Goal: Transaction & Acquisition: Purchase product/service

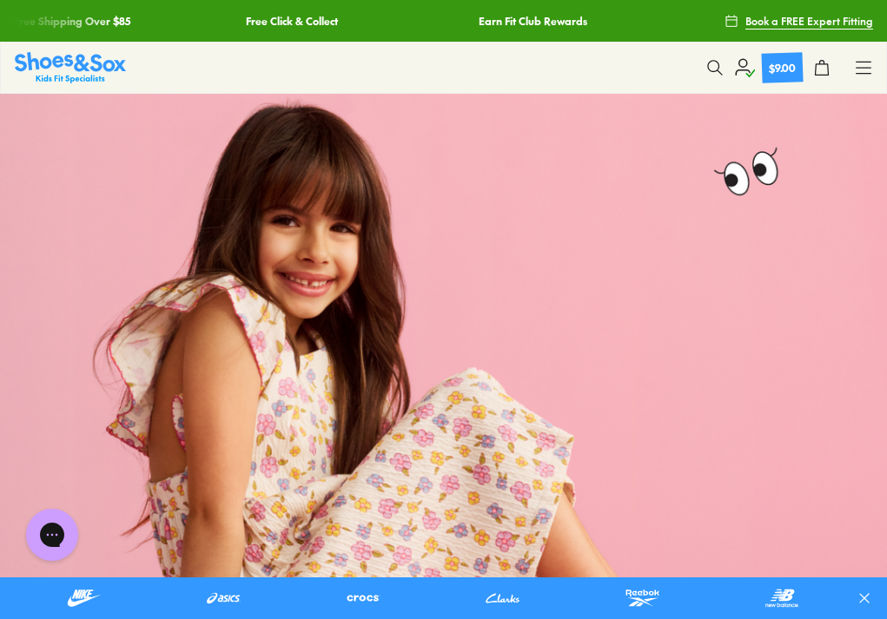
click at [741, 67] on icon at bounding box center [744, 67] width 21 height 21
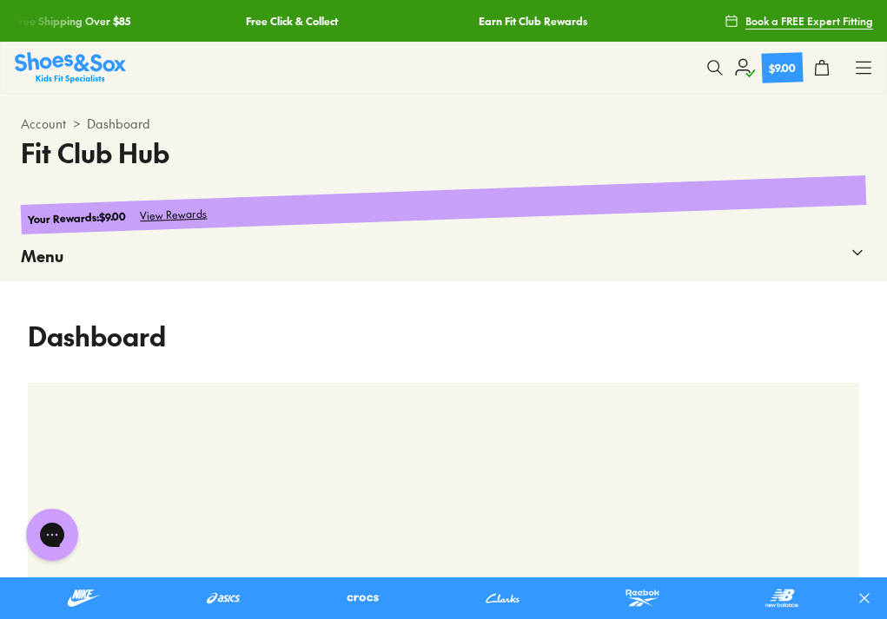
click at [0, 0] on div "Kids' Profiles" at bounding box center [0, 0] width 0 height 0
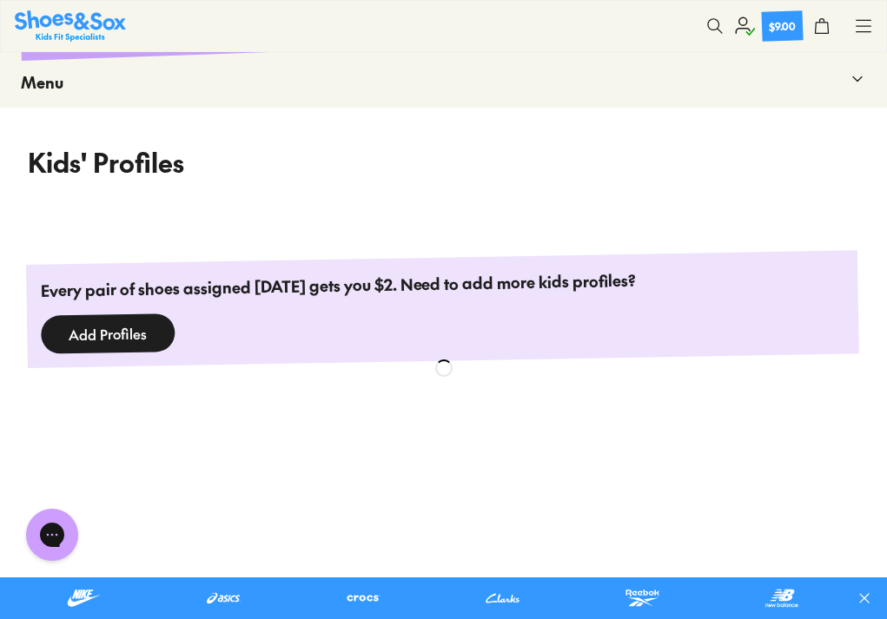
scroll to position [414, 0]
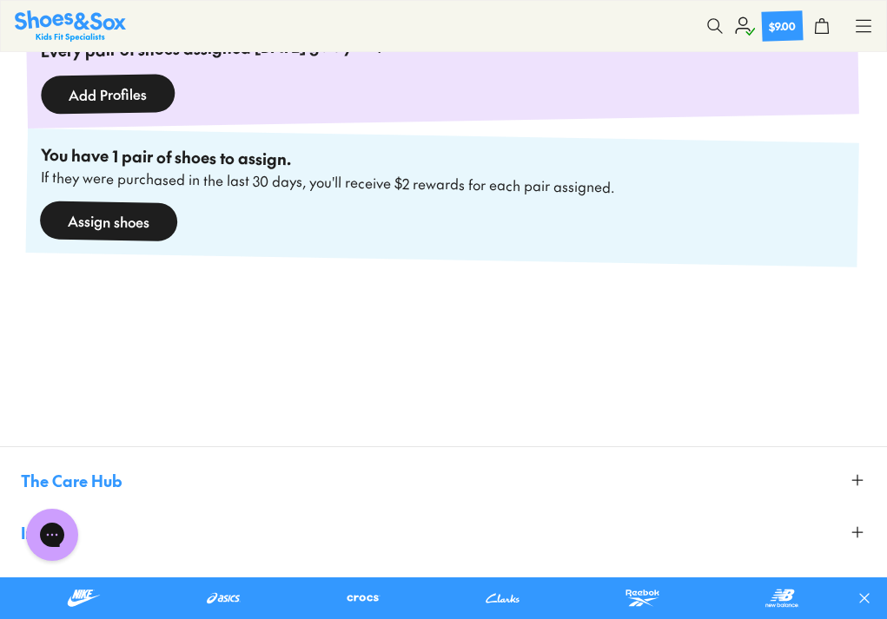
click at [178, 242] on div "Assign shoes" at bounding box center [109, 221] width 138 height 41
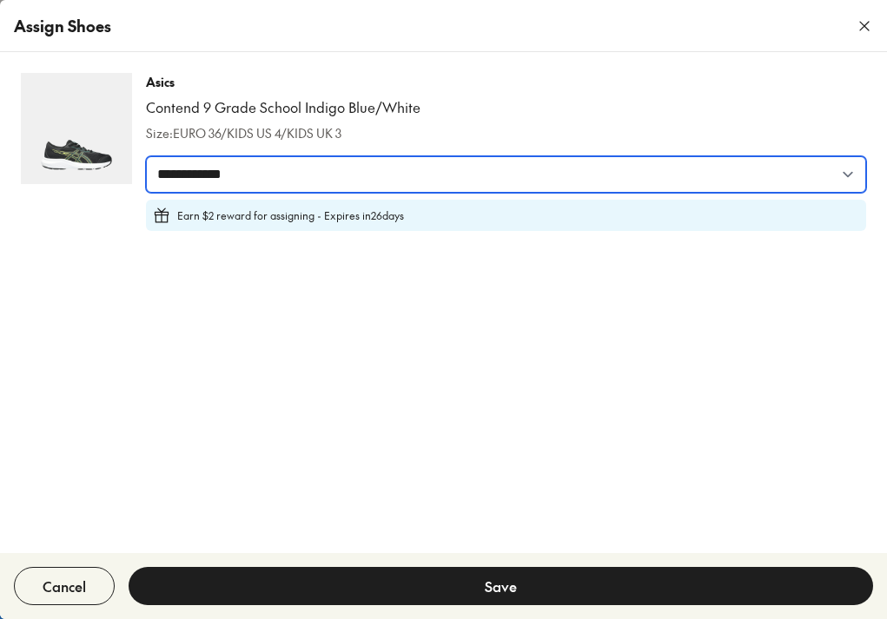
click at [654, 180] on select "**********" at bounding box center [506, 174] width 720 height 36
click at [546, 161] on select "**********" at bounding box center [506, 174] width 720 height 36
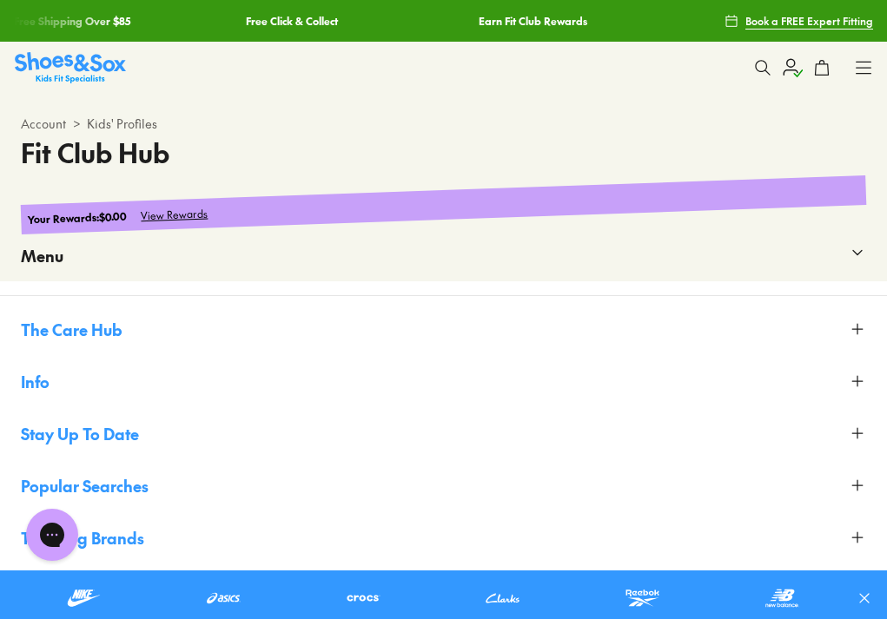
click at [760, 63] on icon at bounding box center [762, 67] width 17 height 17
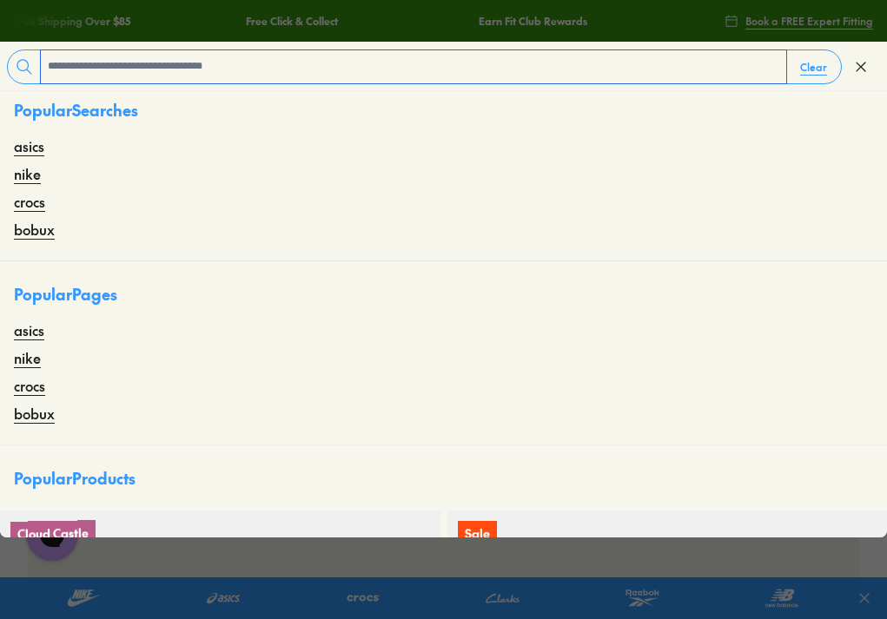
scroll to position [87, 0]
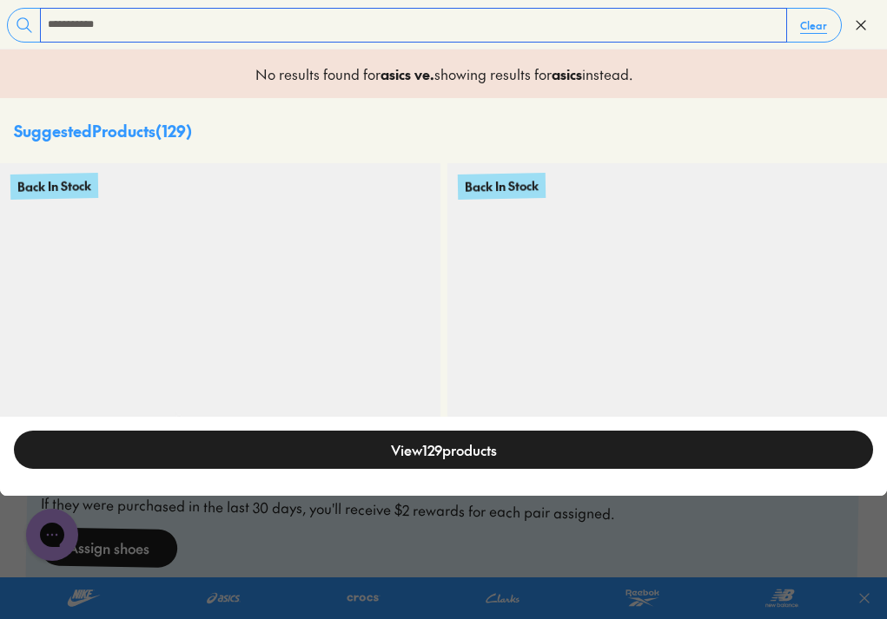
type input "**********"
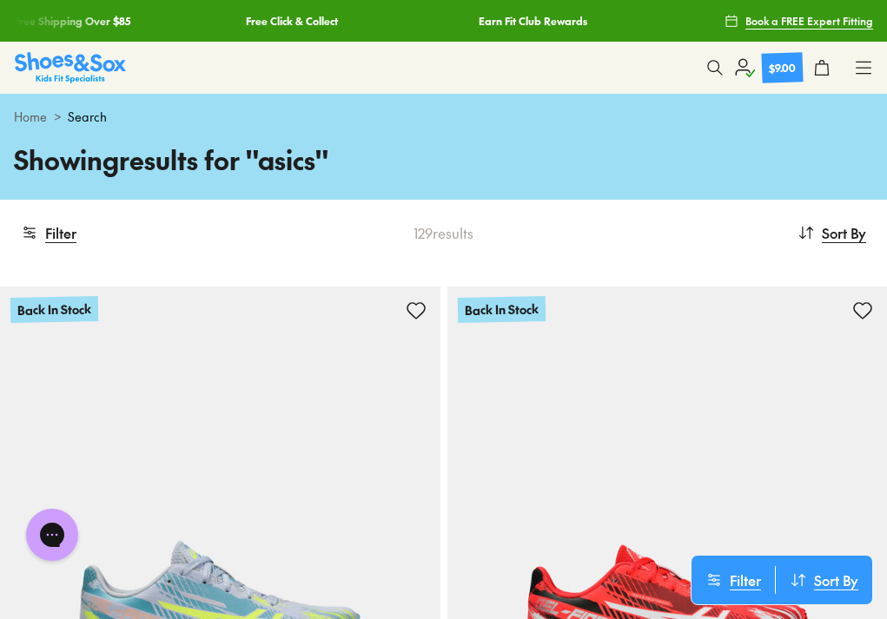
click at [711, 60] on use at bounding box center [714, 67] width 15 height 15
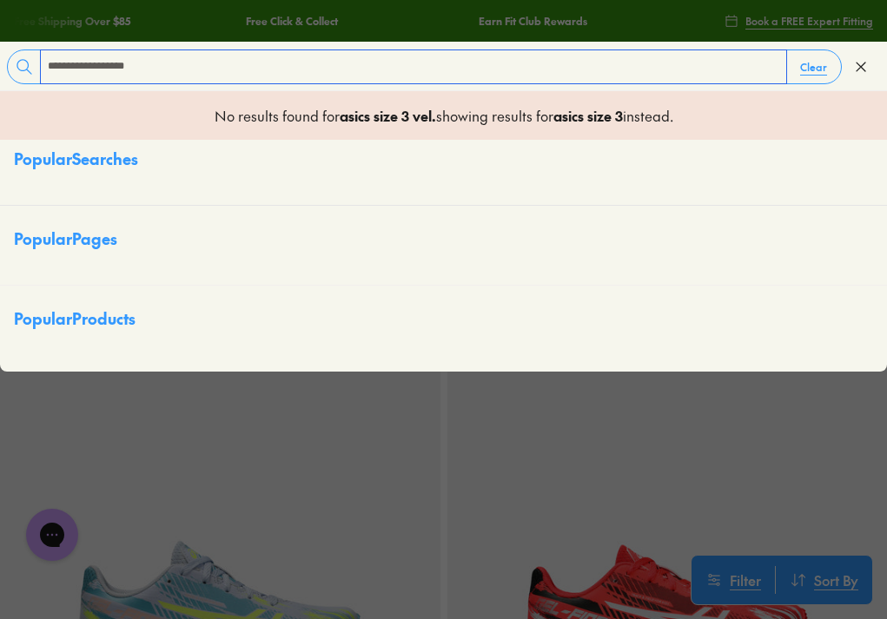
type input "**********"
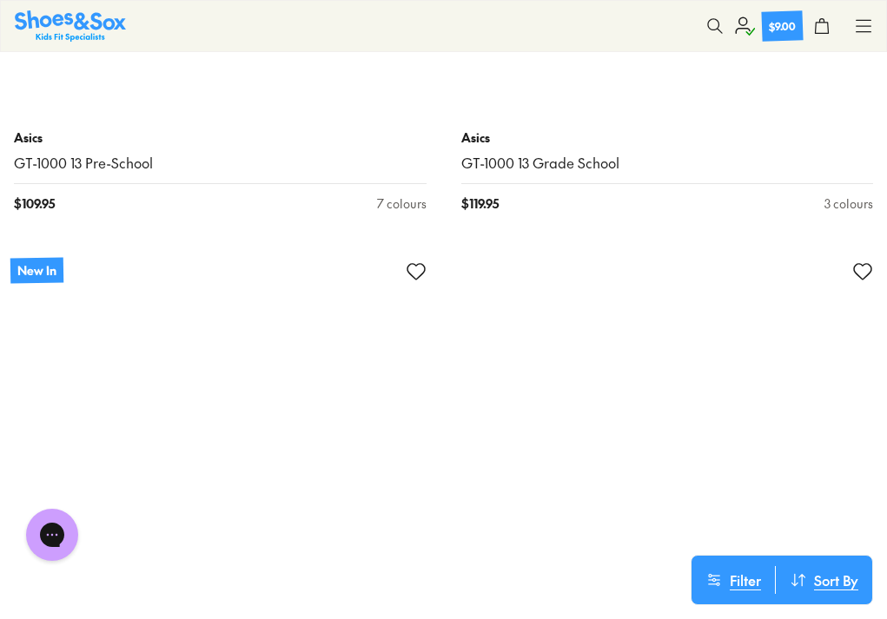
scroll to position [1188, 0]
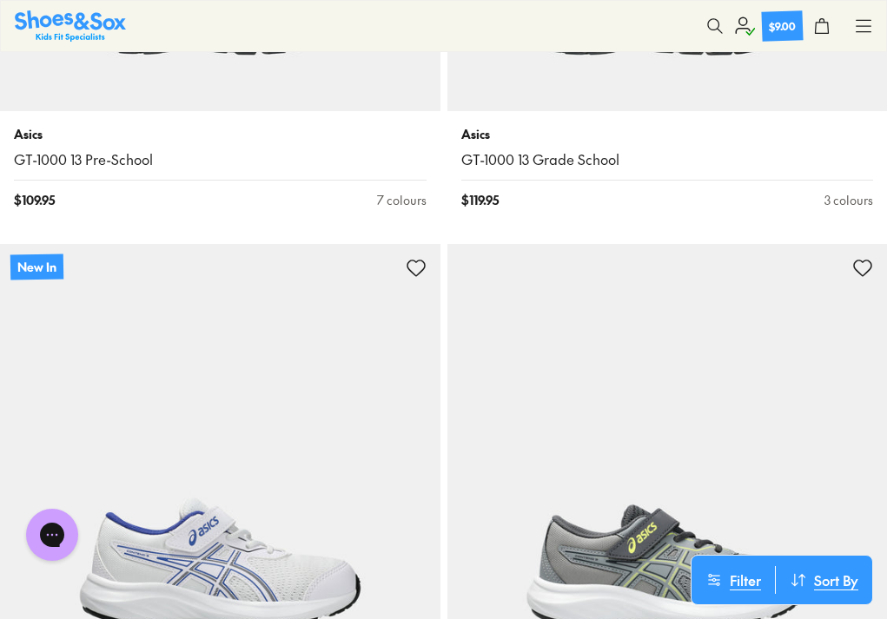
click at [0, 0] on button "Age" at bounding box center [0, 0] width 0 height 0
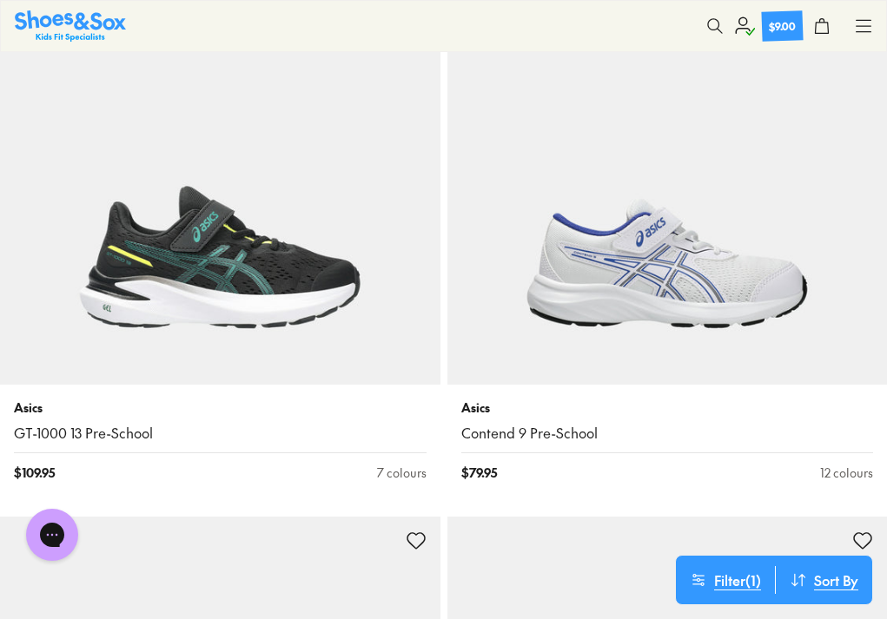
scroll to position [66, 0]
click at [0, 0] on button "Style" at bounding box center [0, 0] width 0 height 0
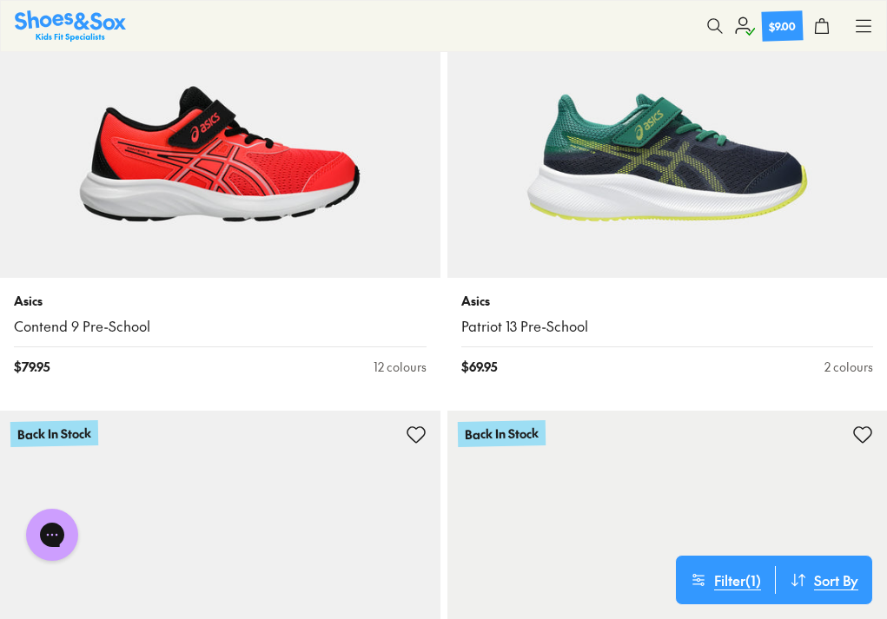
scroll to position [198, 0]
click at [0, 0] on button "Style" at bounding box center [0, 0] width 0 height 0
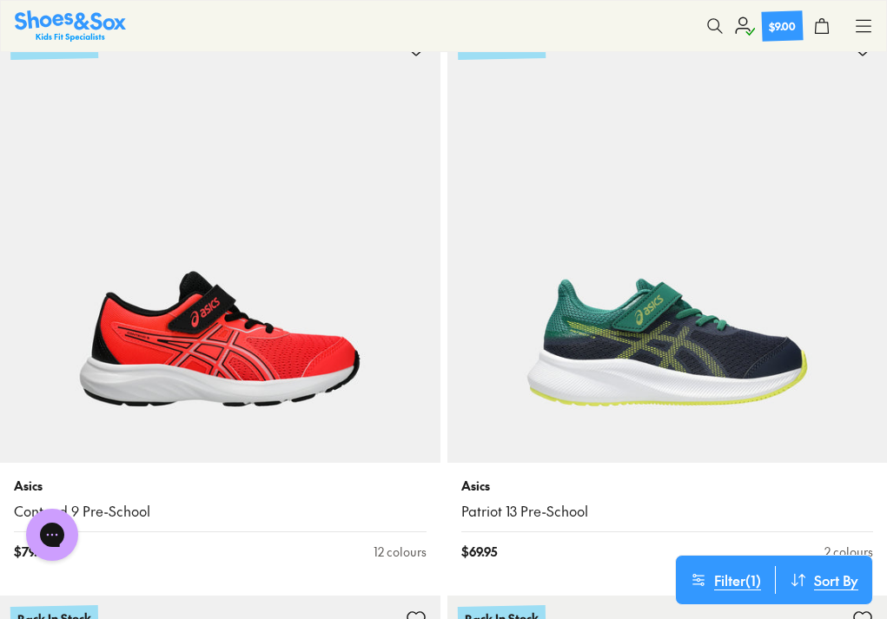
scroll to position [0, 0]
click at [0, 0] on button "Style" at bounding box center [0, 0] width 0 height 0
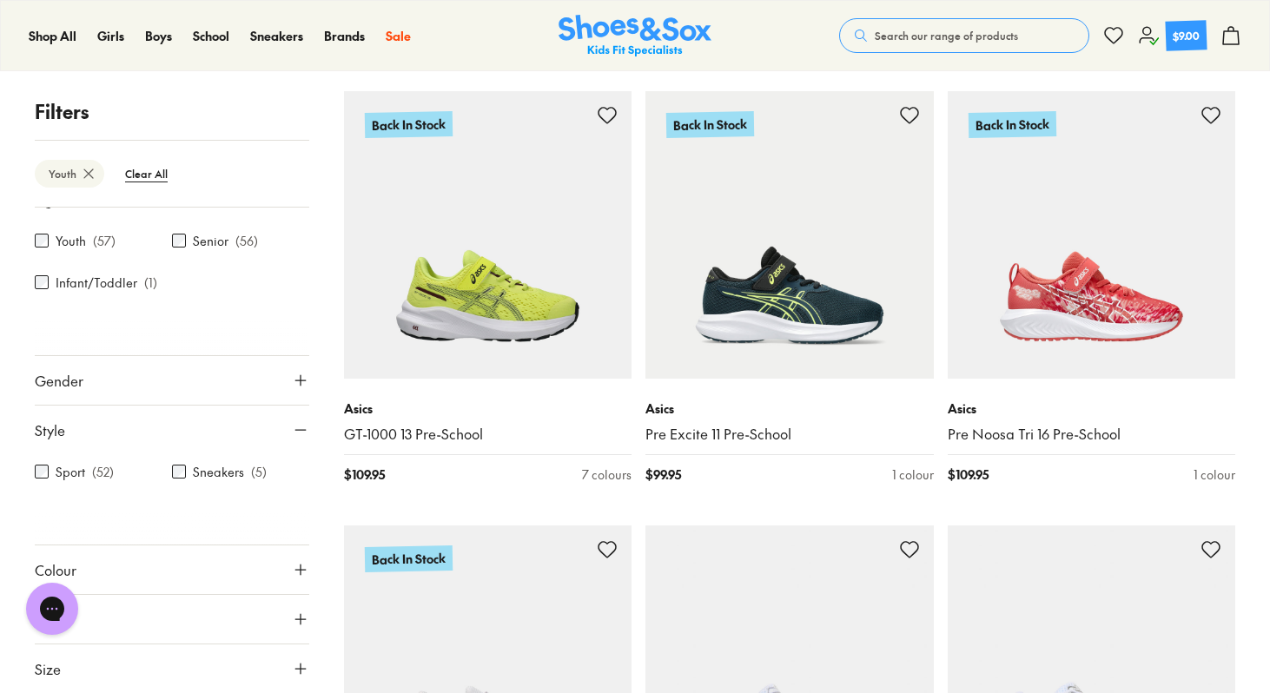
scroll to position [2819, 0]
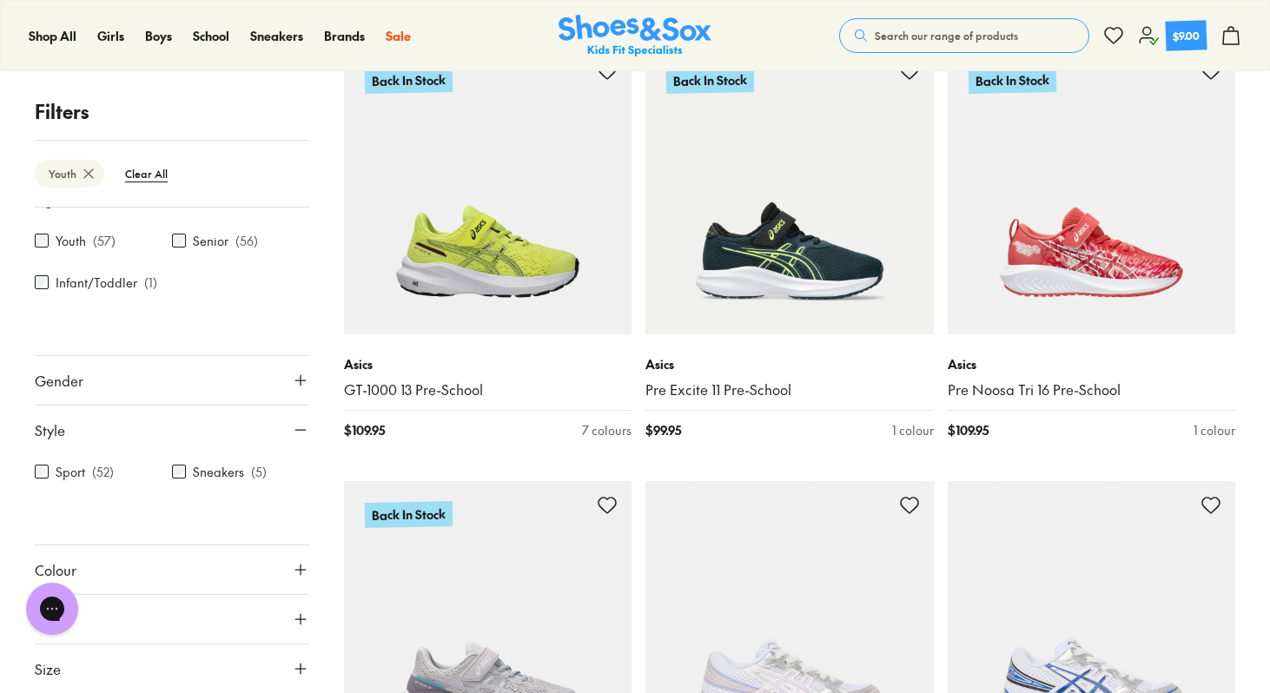
click at [162, 619] on button "Size" at bounding box center [172, 669] width 275 height 49
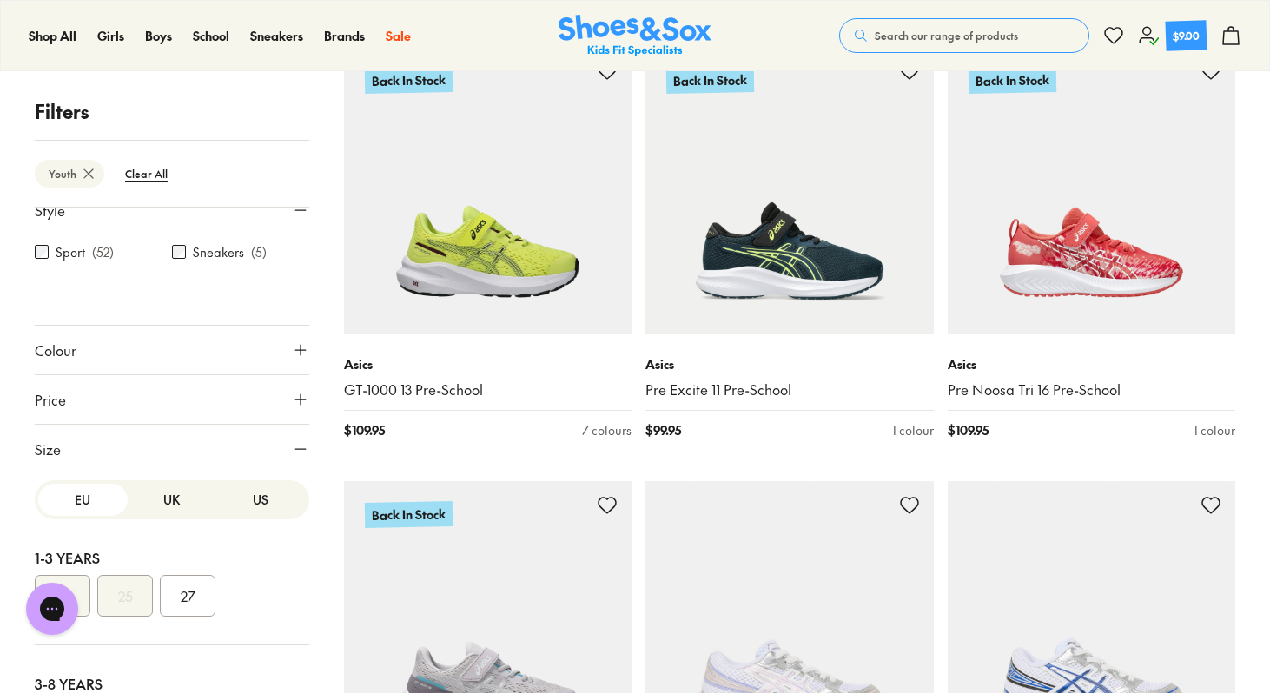
scroll to position [416, 0]
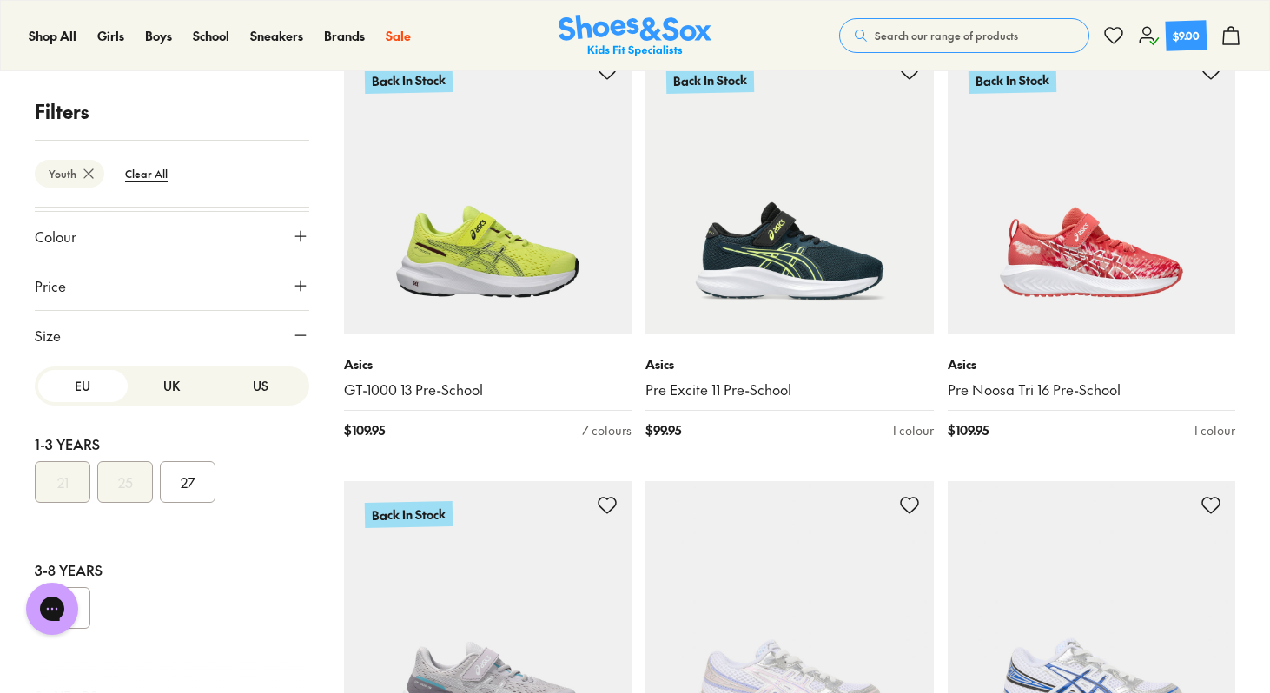
click at [165, 382] on button "UK" at bounding box center [172, 386] width 89 height 32
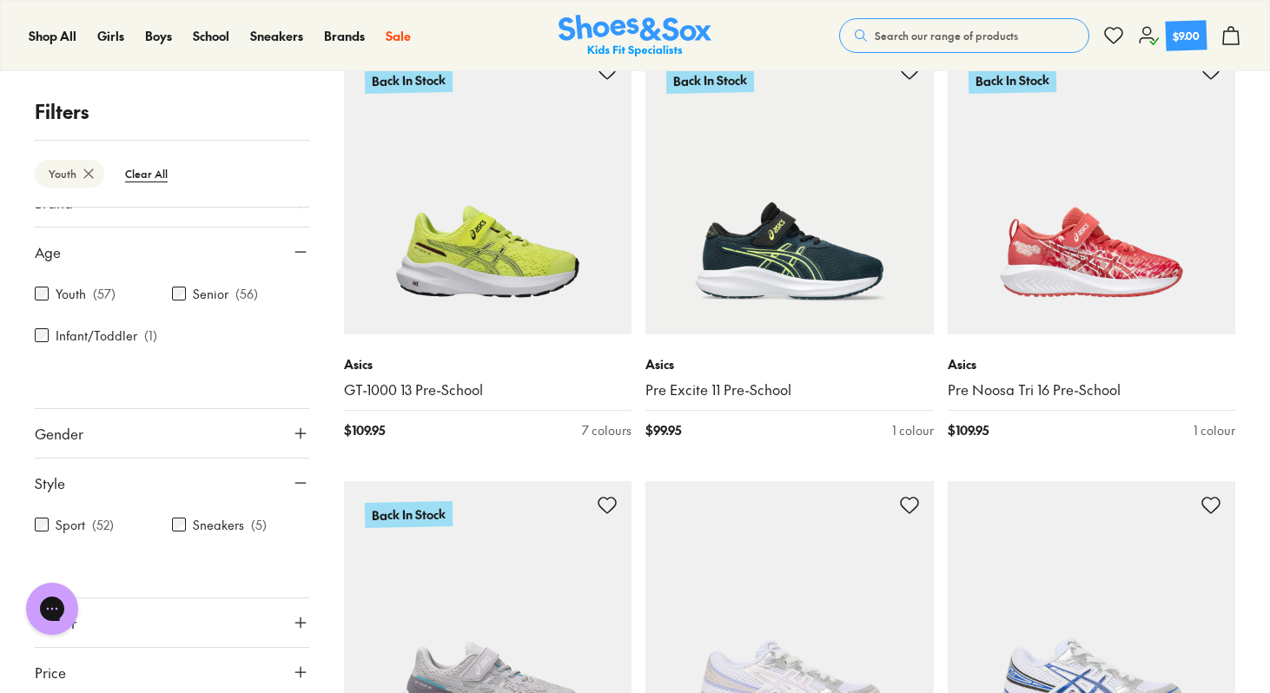
scroll to position [0, 0]
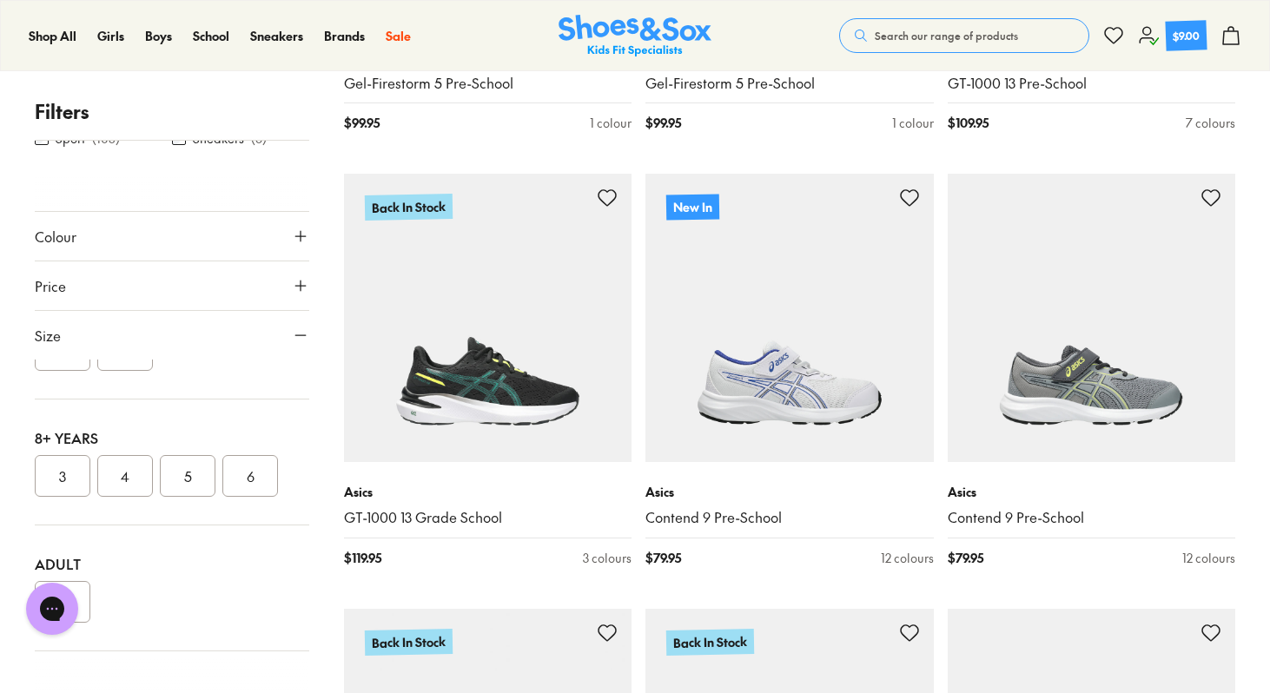
click at [66, 474] on button "3" at bounding box center [63, 476] width 56 height 42
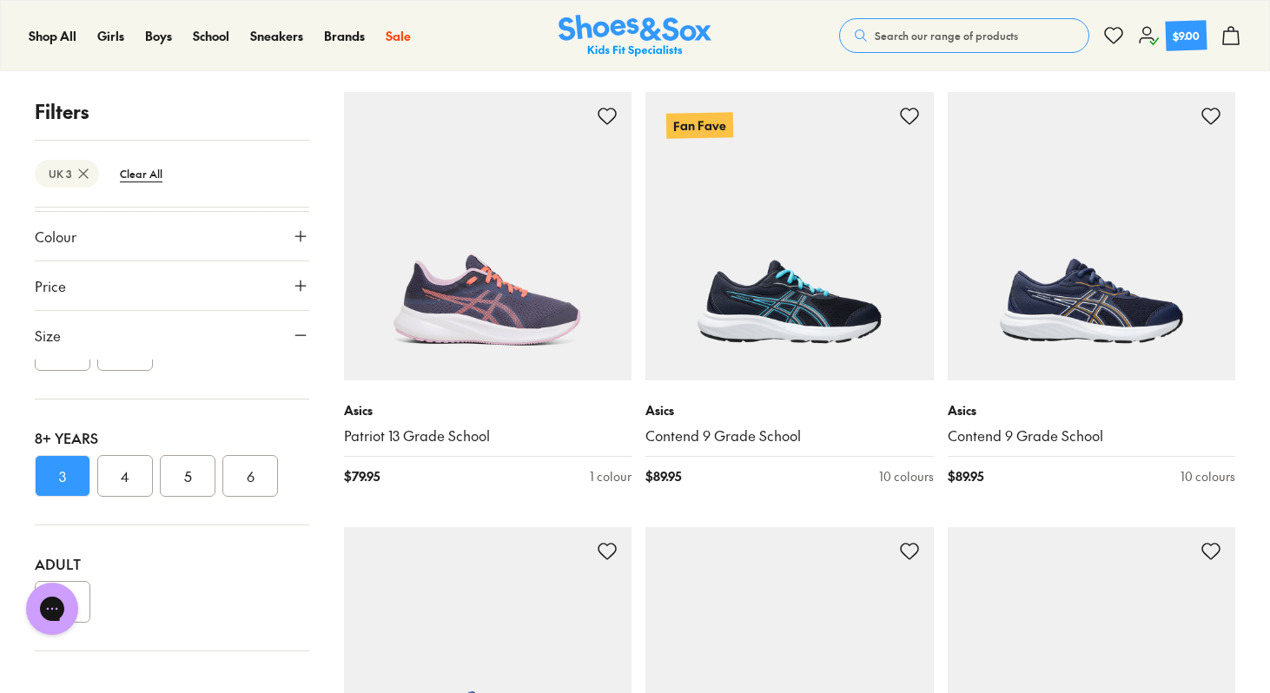
scroll to position [4418, 0]
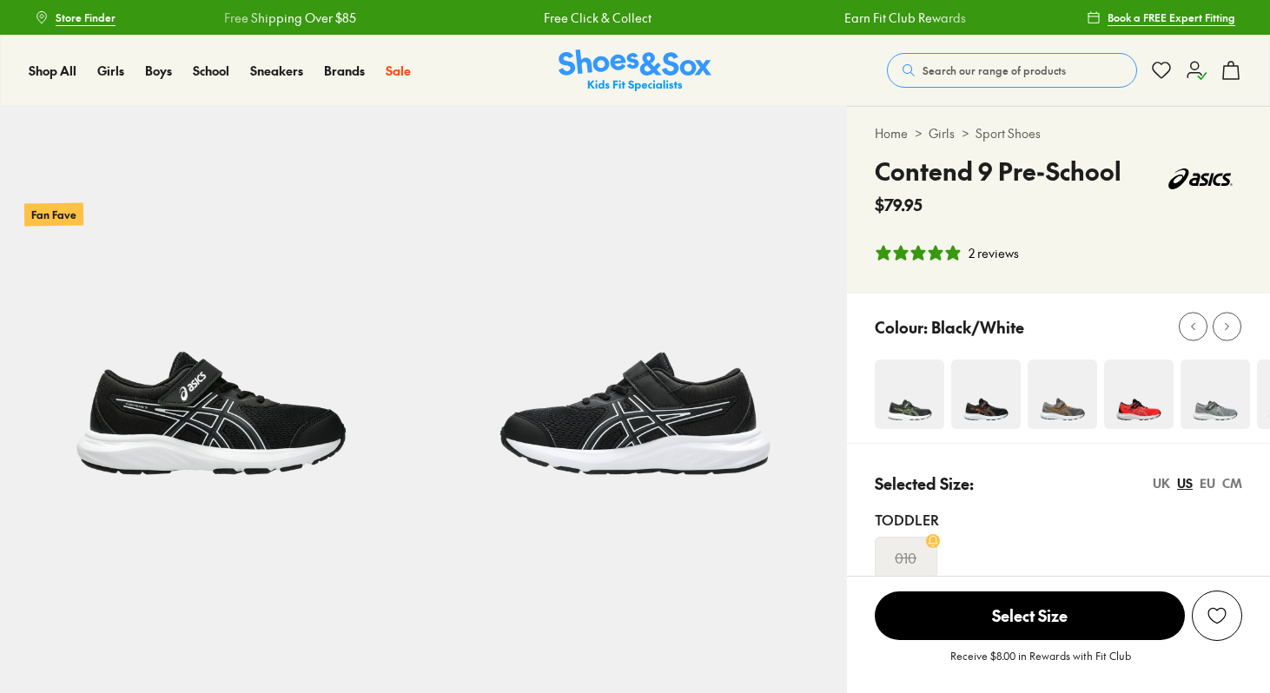
select select "*"
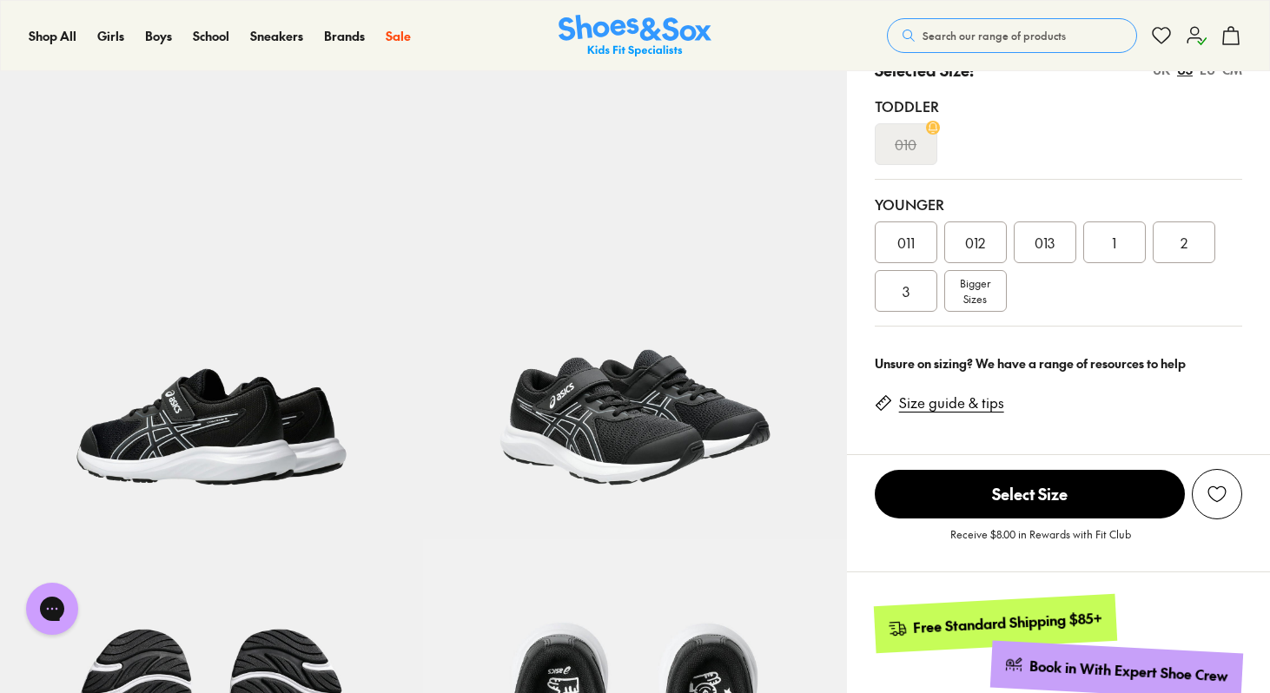
scroll to position [414, 0]
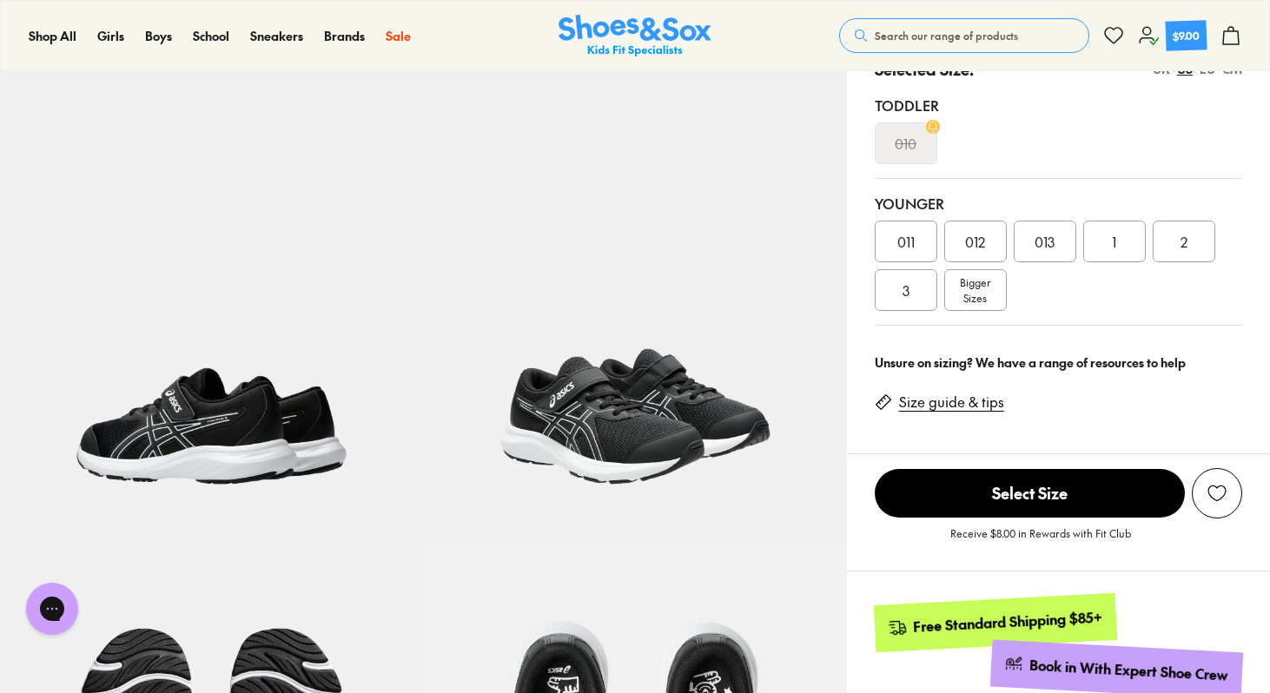
click at [905, 296] on span "3" at bounding box center [906, 290] width 7 height 21
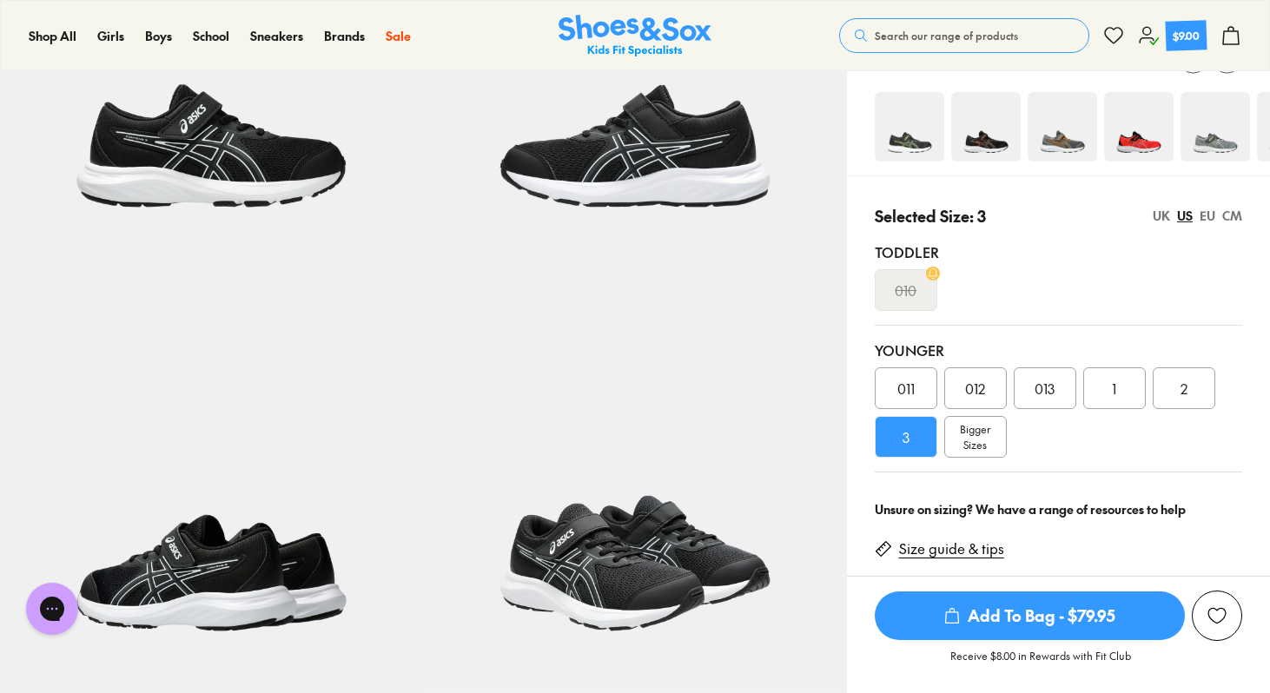
scroll to position [264, 0]
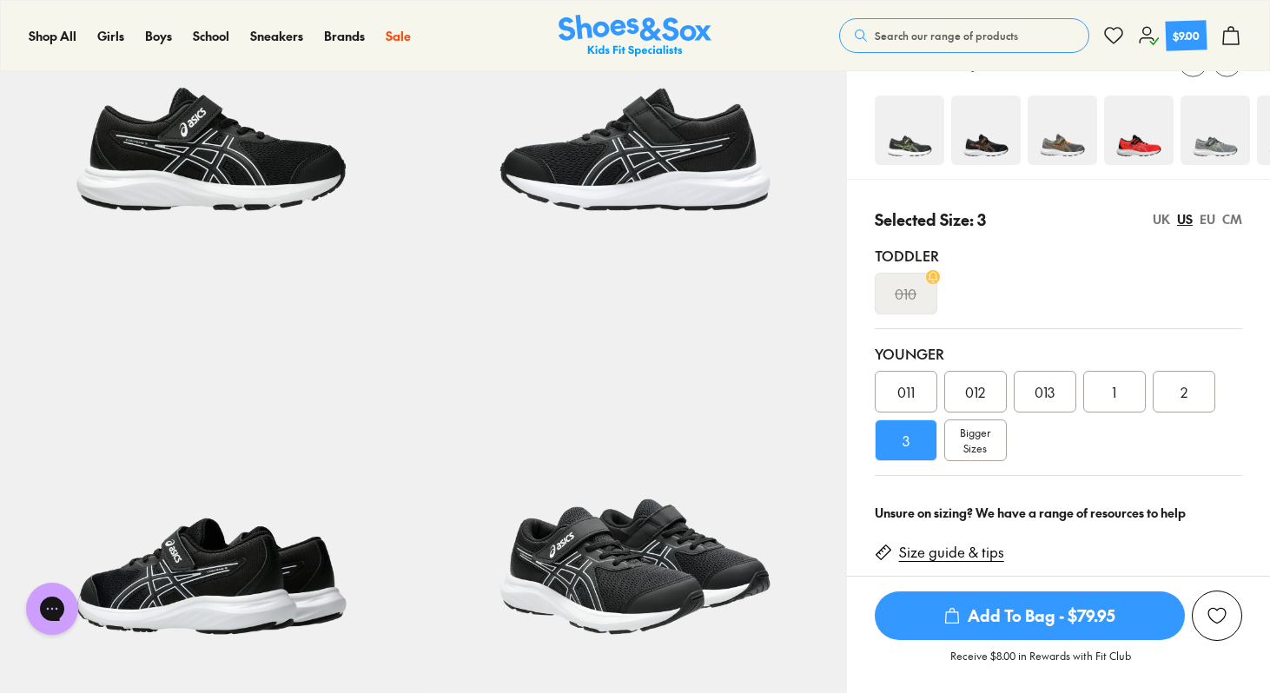
click at [989, 138] on img at bounding box center [985, 130] width 69 height 69
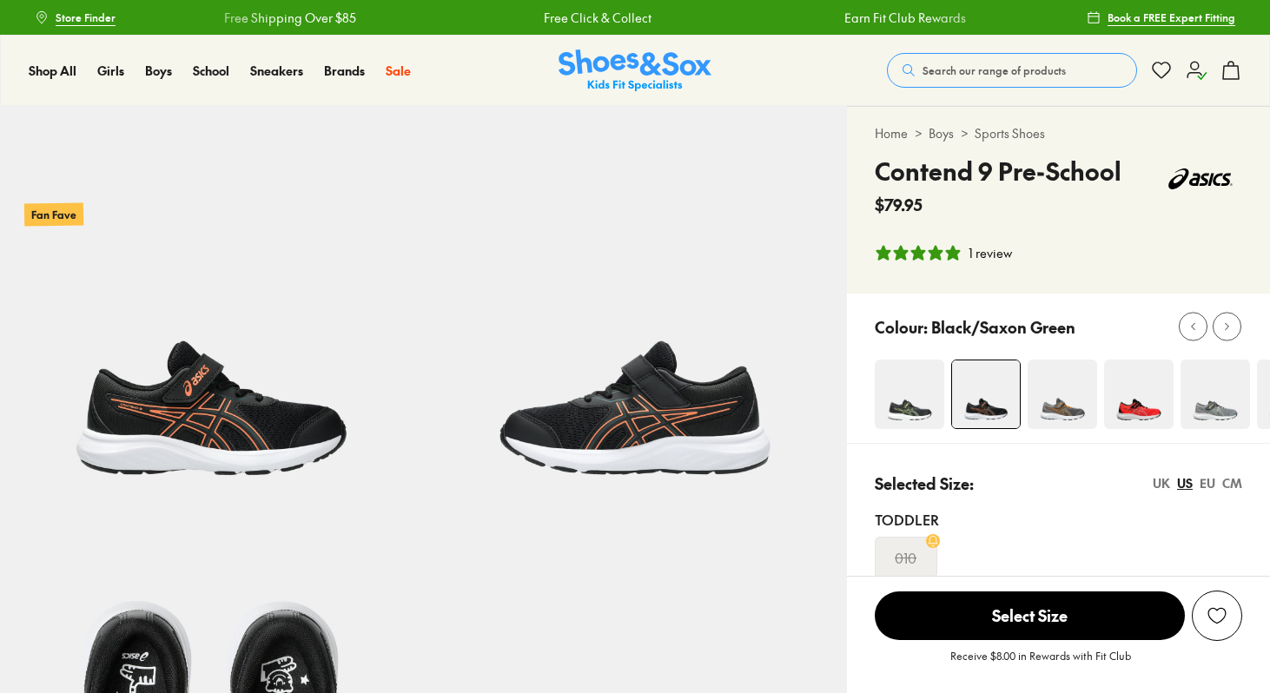
select select "*"
click at [1055, 393] on img at bounding box center [1062, 394] width 69 height 69
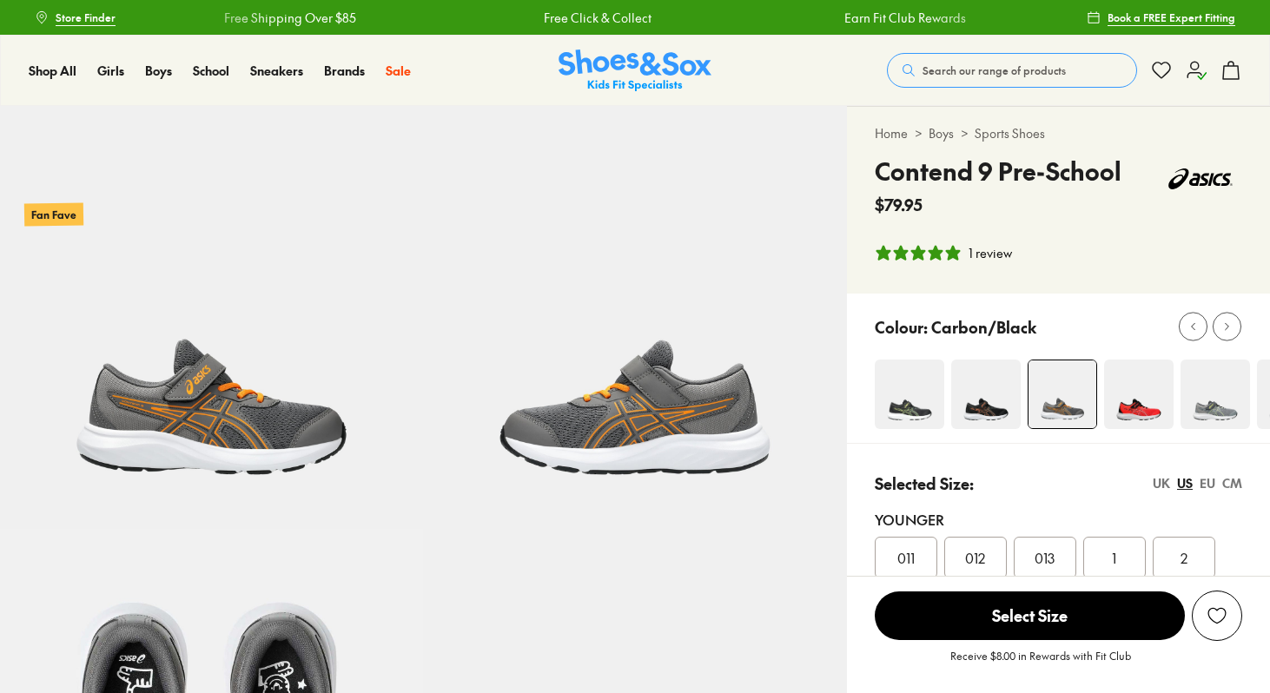
select select "*"
click at [997, 394] on img at bounding box center [985, 394] width 69 height 69
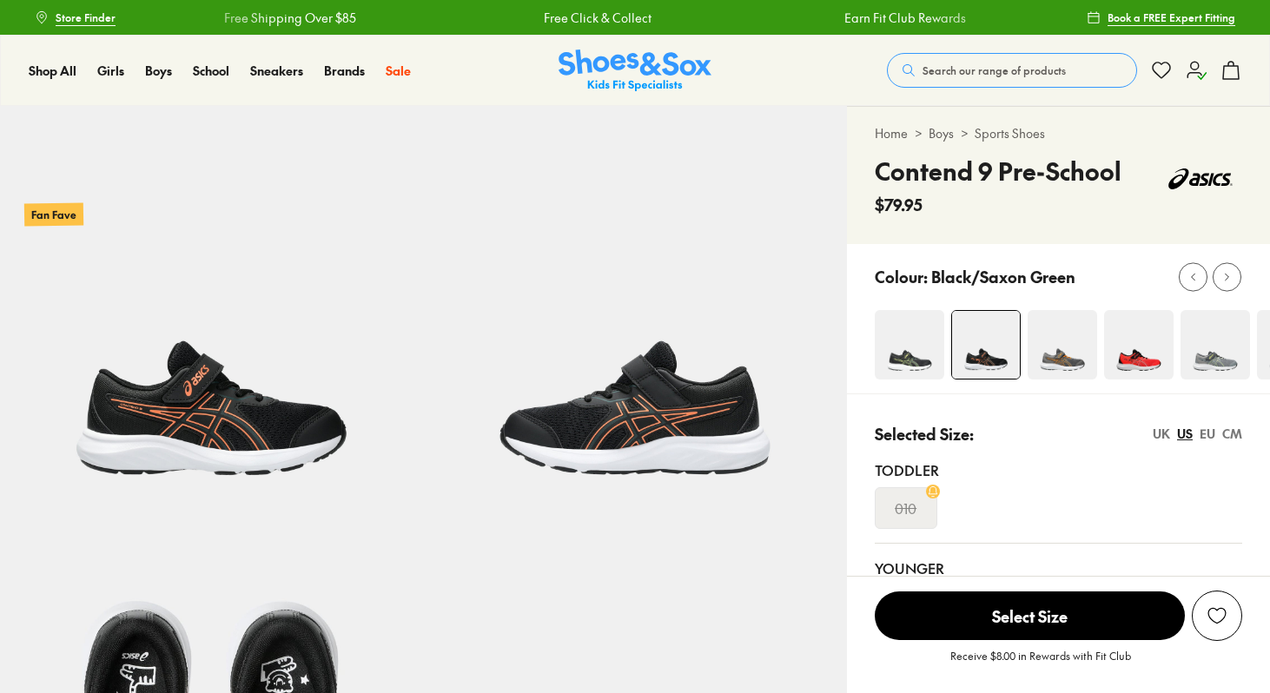
select select "*"
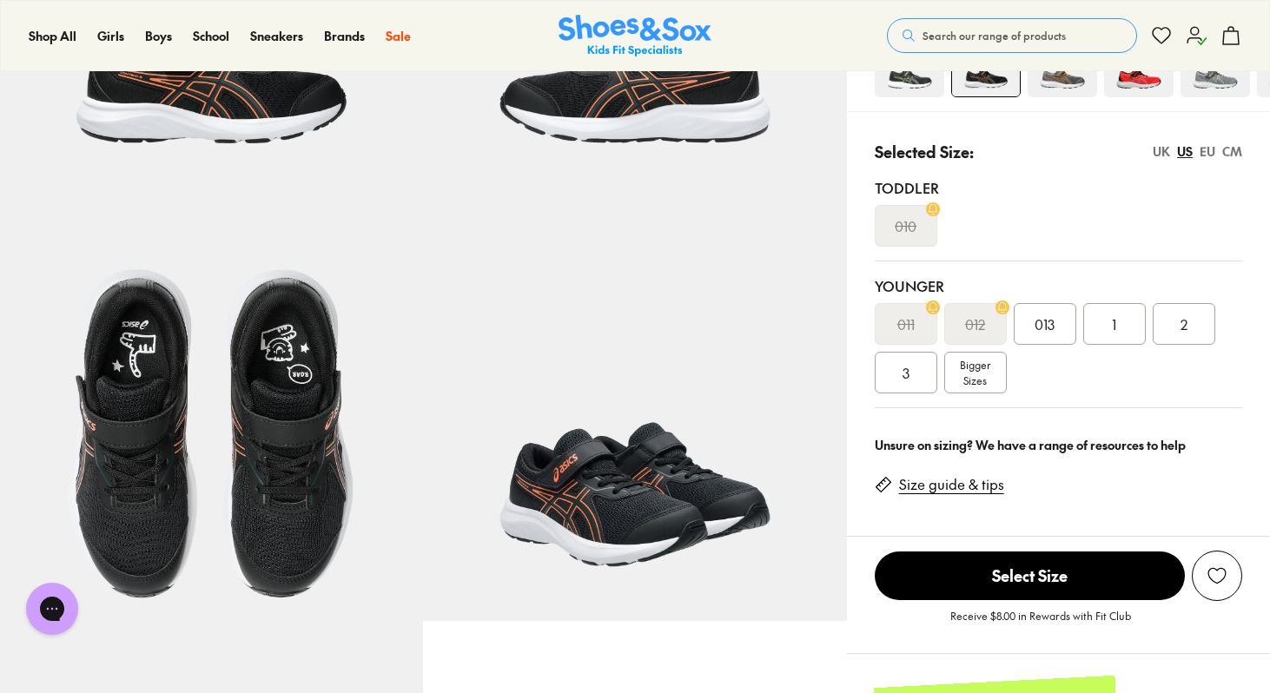
scroll to position [346, 0]
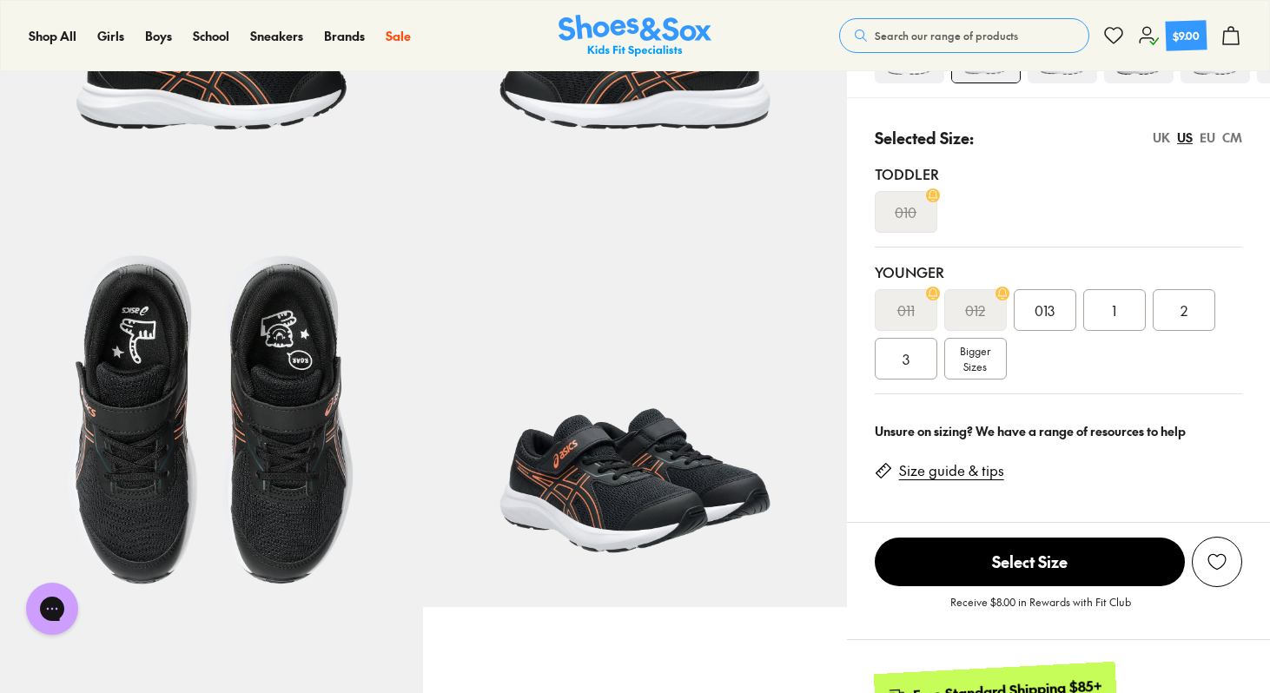
click at [899, 357] on div "3" at bounding box center [906, 359] width 63 height 42
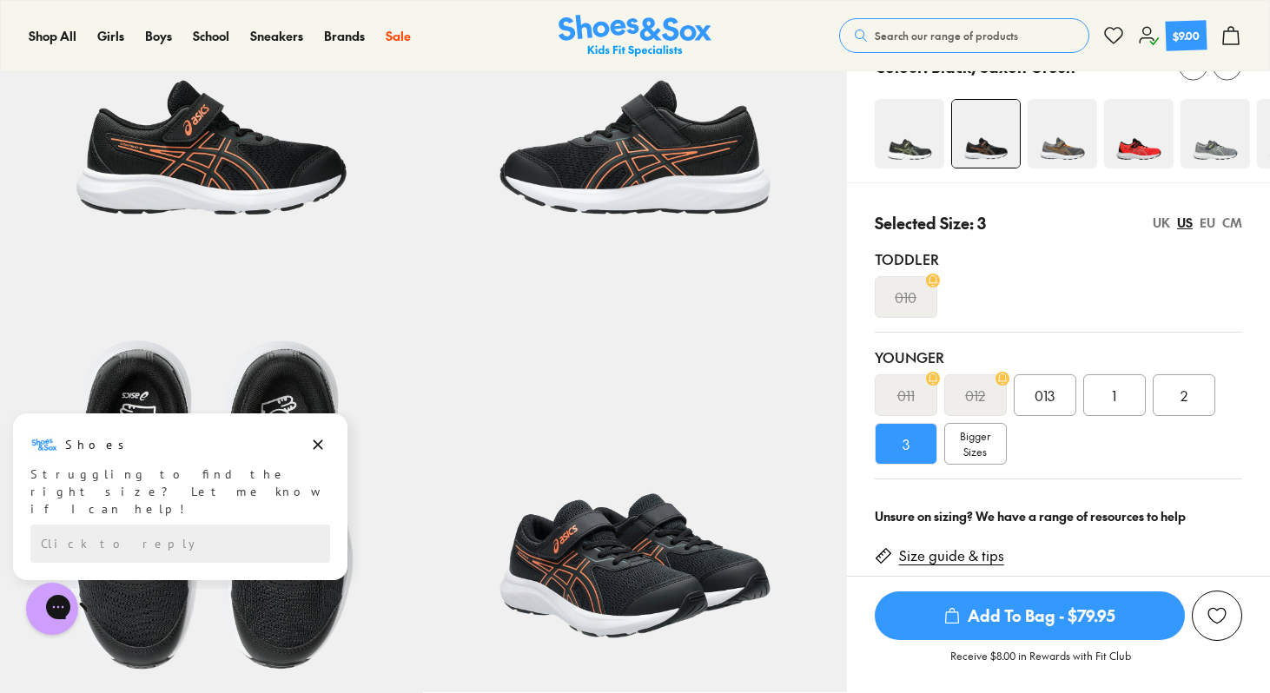
scroll to position [259, 0]
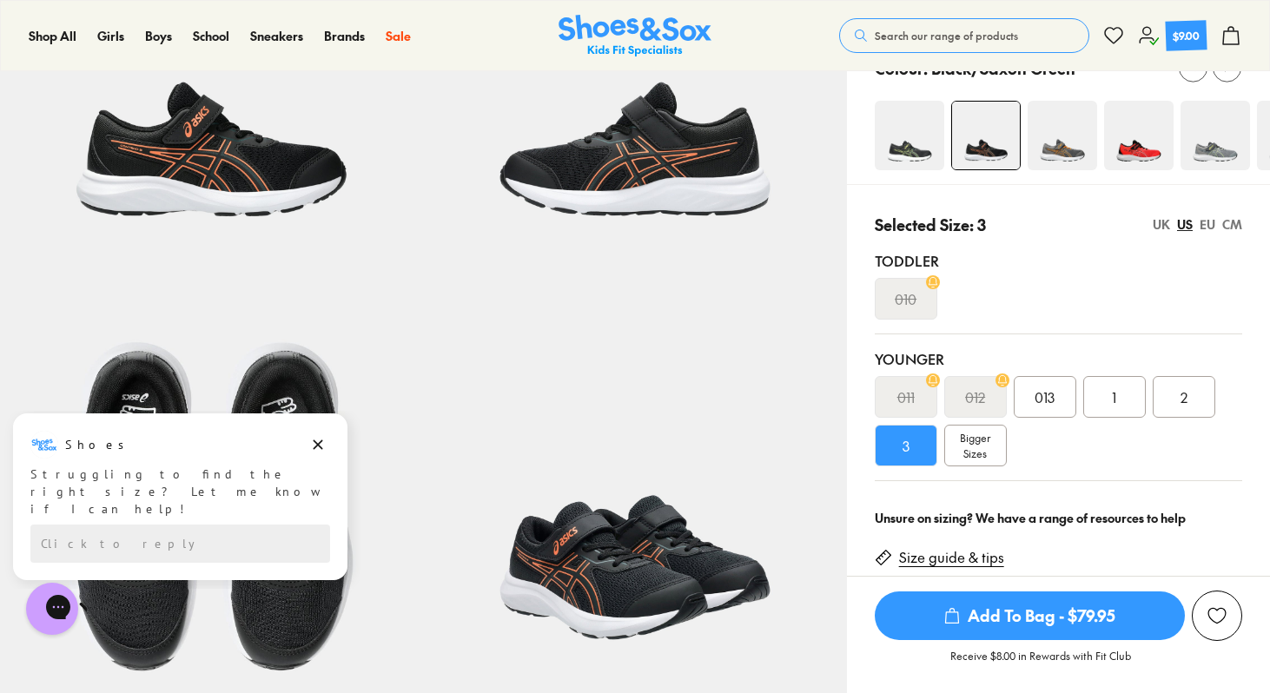
click at [1159, 222] on div "UK" at bounding box center [1161, 224] width 17 height 18
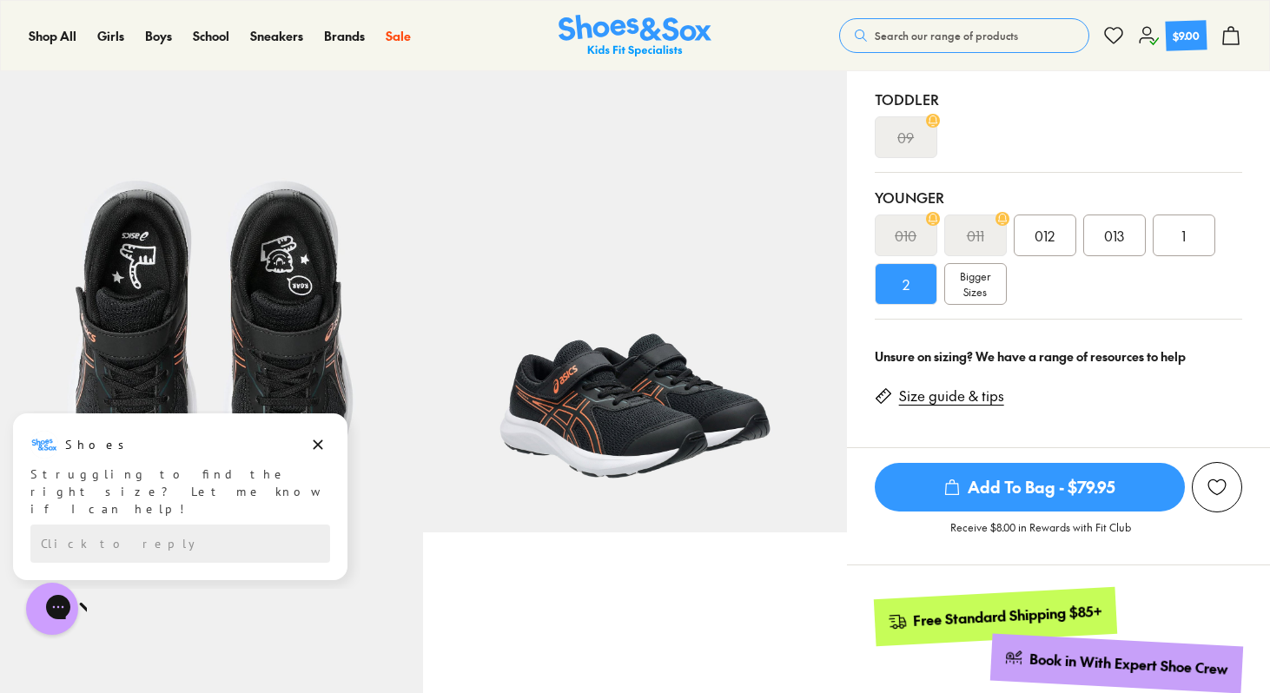
scroll to position [478, 0]
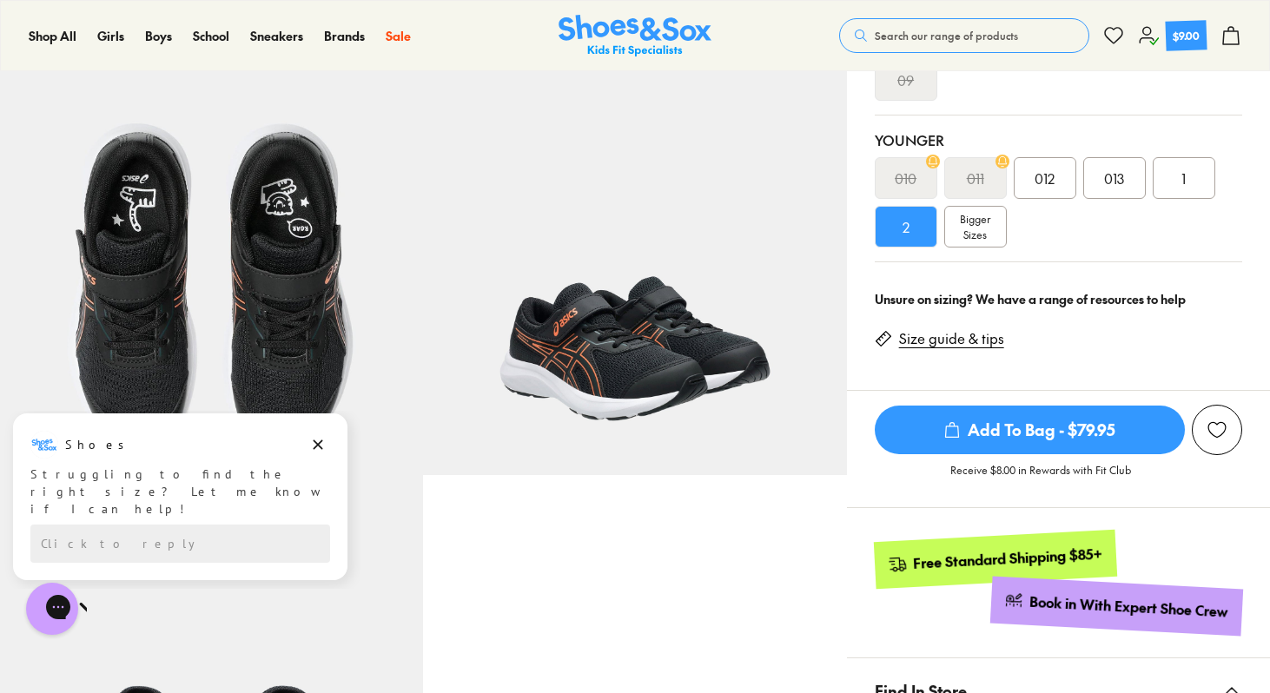
click at [989, 226] on span "Bigger Sizes" at bounding box center [975, 226] width 30 height 31
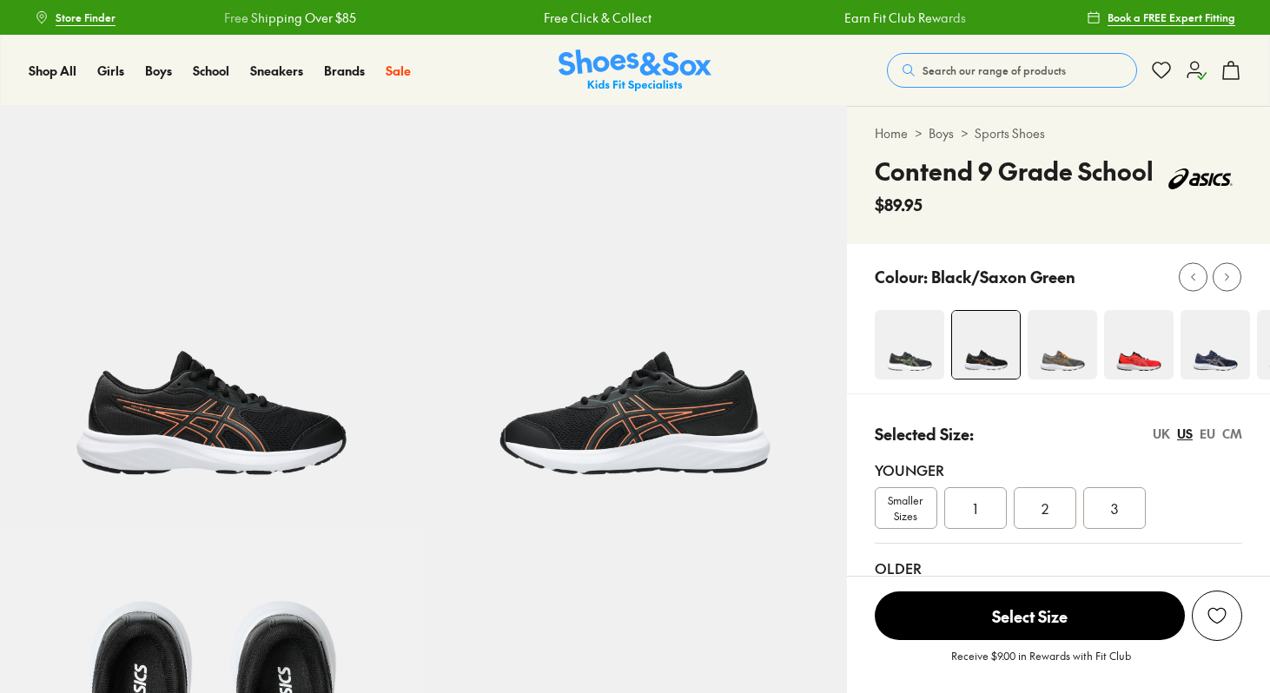
select select "*"
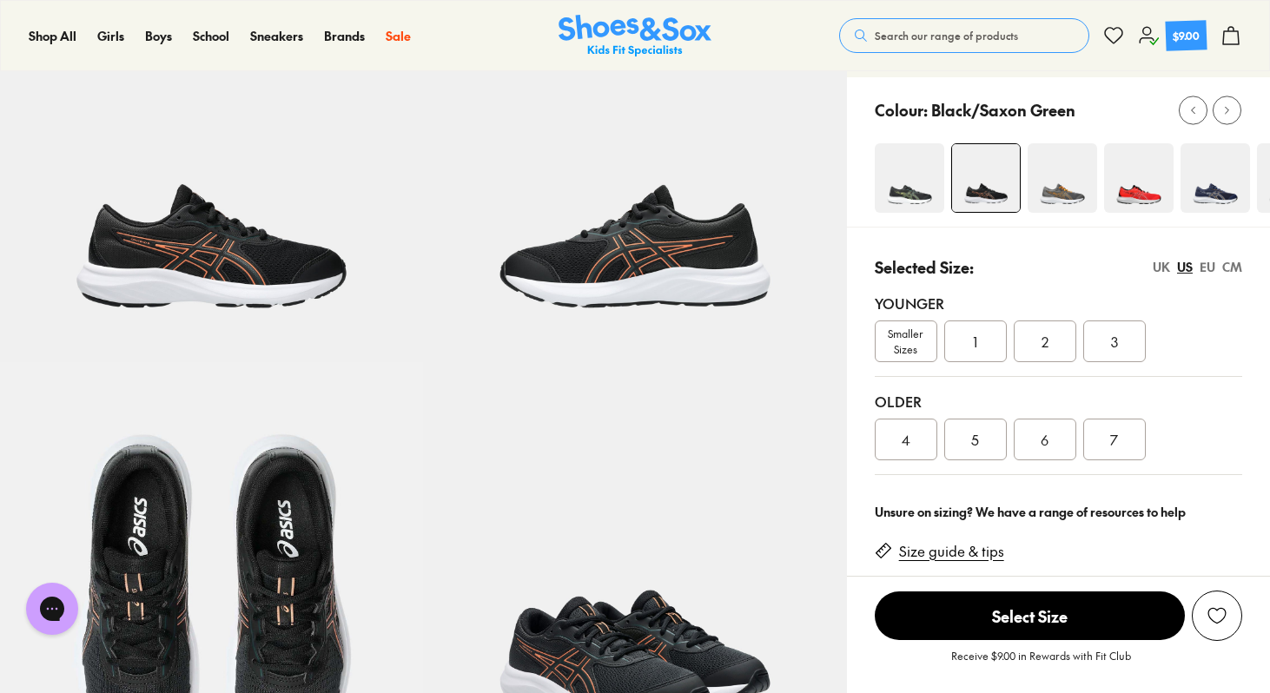
scroll to position [169, 0]
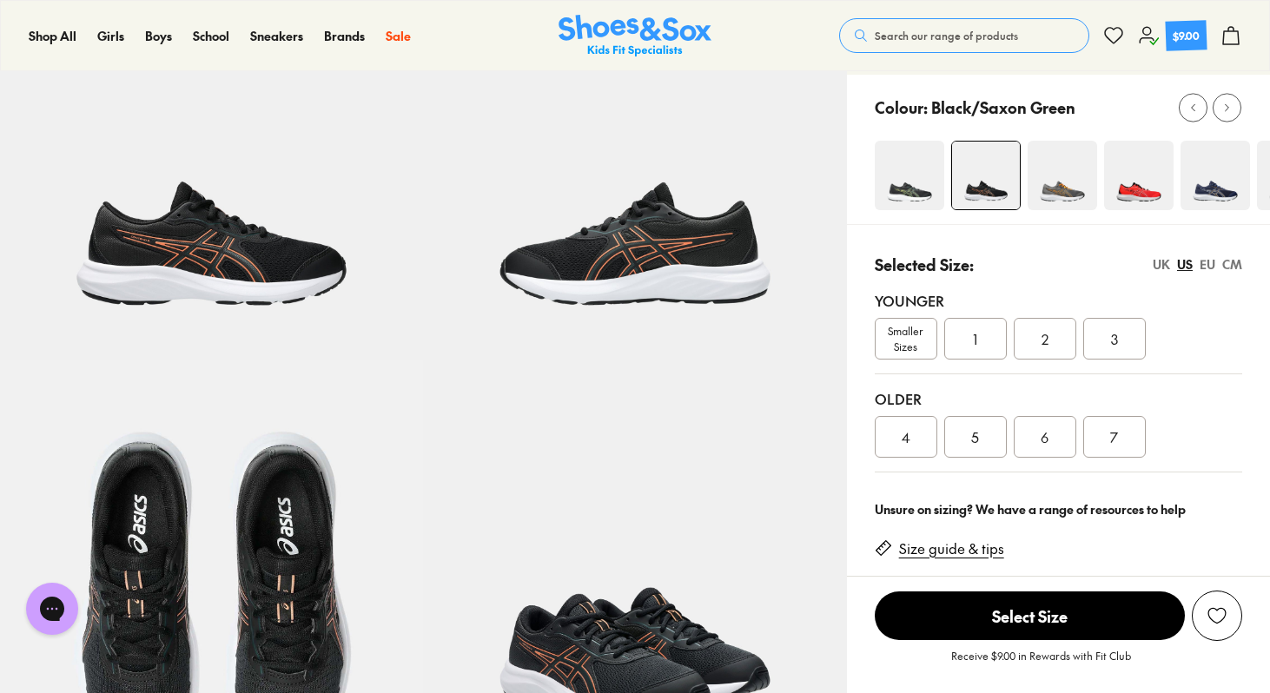
click at [1157, 263] on div "UK" at bounding box center [1161, 264] width 17 height 18
click at [903, 430] on span "3" at bounding box center [906, 437] width 7 height 21
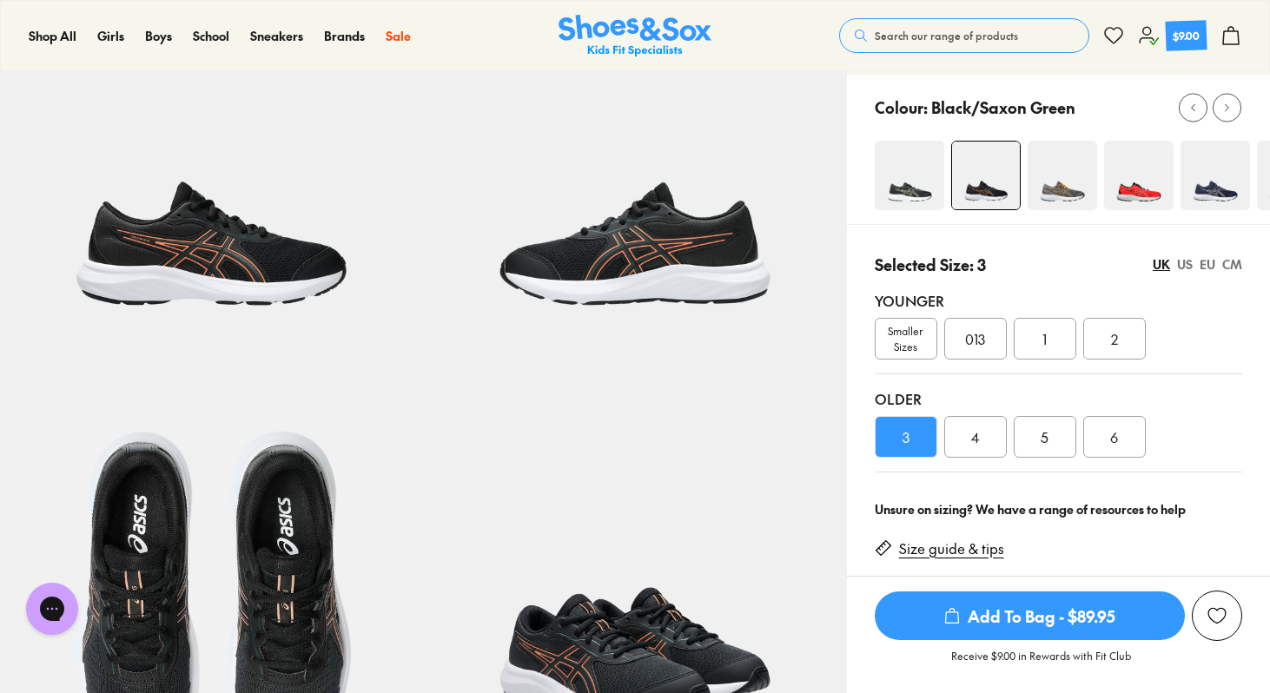
click at [893, 187] on img at bounding box center [909, 175] width 69 height 69
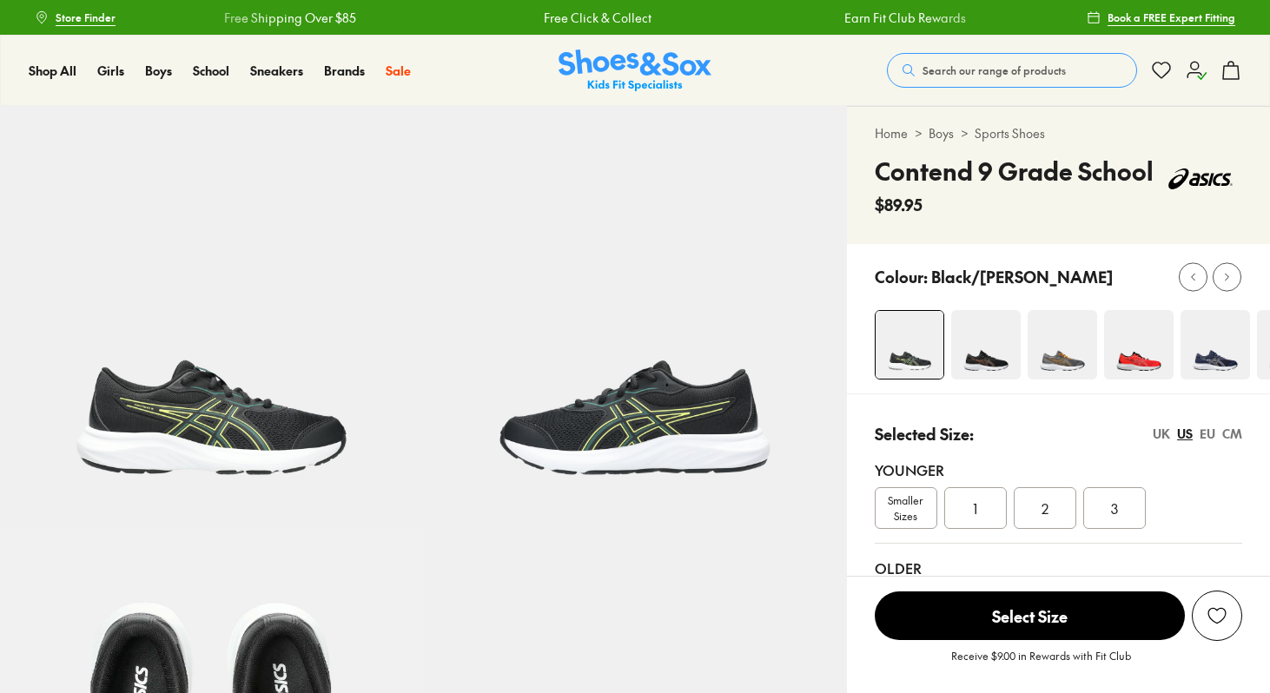
select select "*"
click at [897, 341] on img at bounding box center [910, 345] width 68 height 68
select select "*"
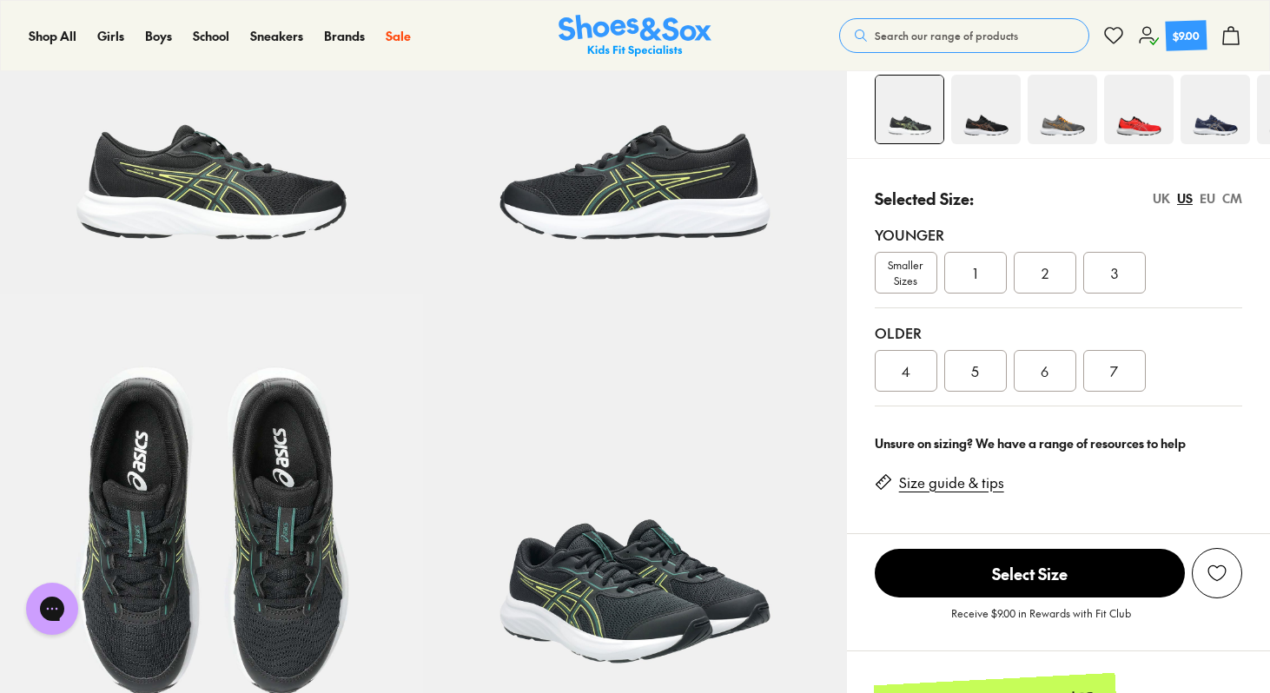
scroll to position [235, 0]
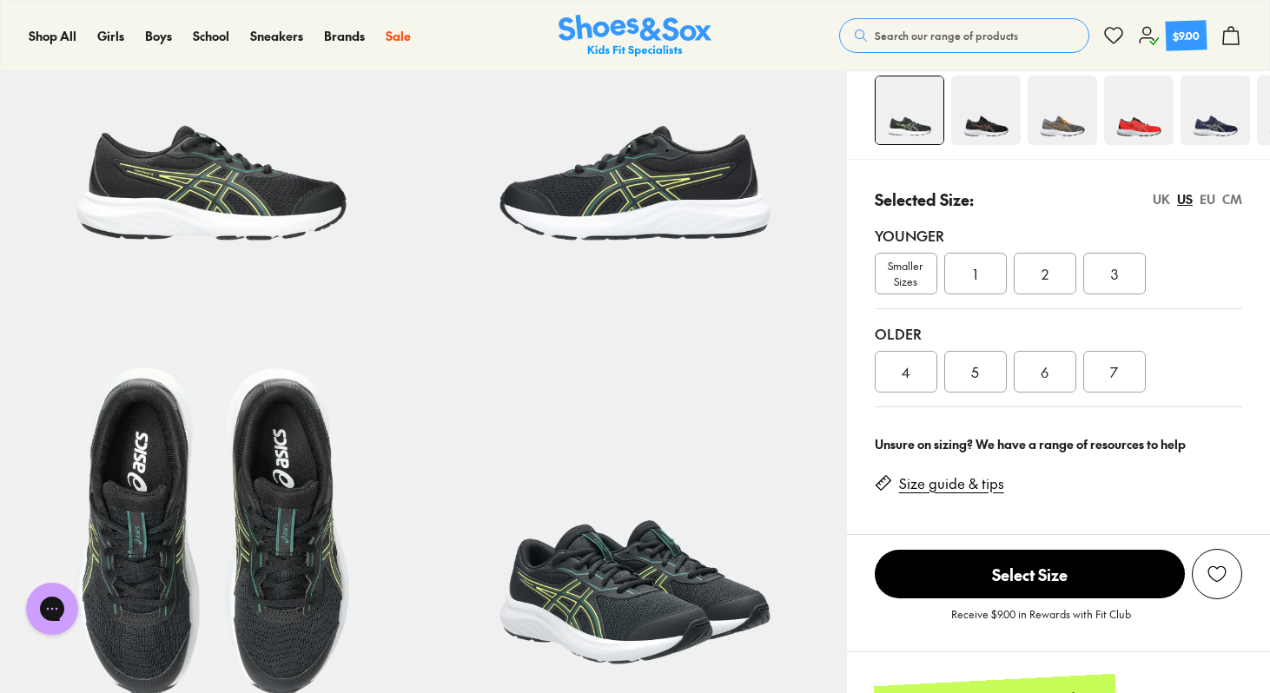
click at [909, 112] on img at bounding box center [910, 110] width 68 height 68
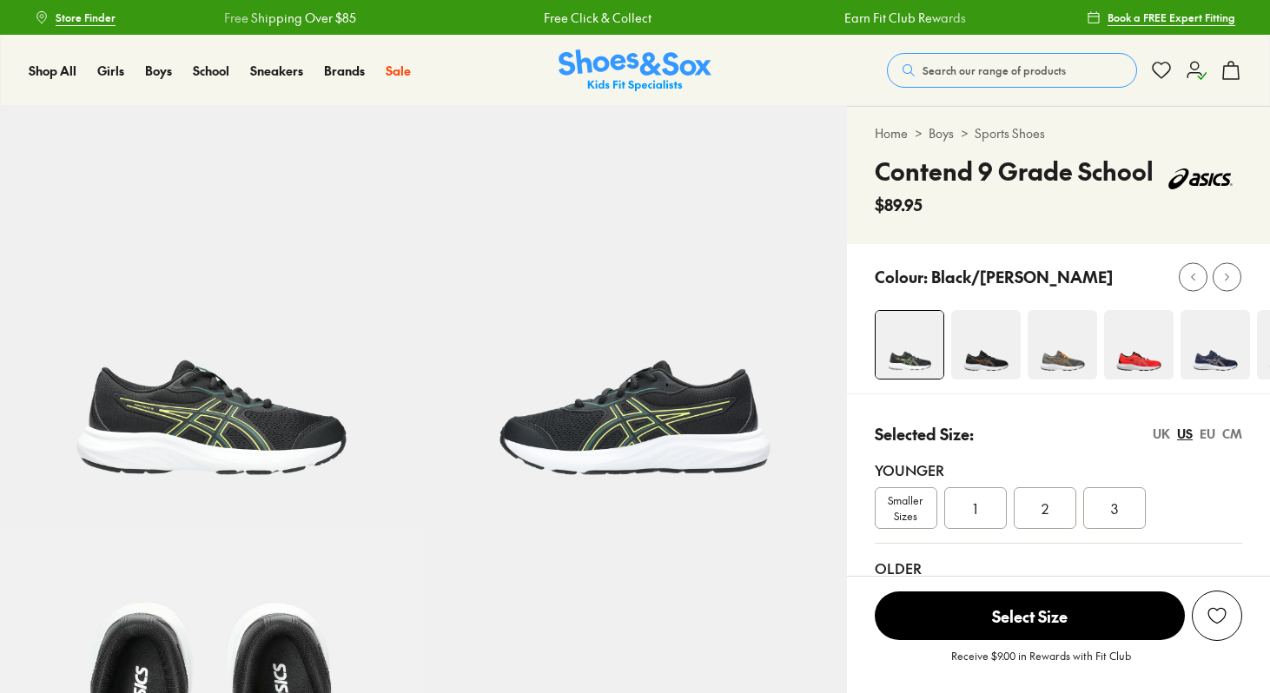
select select "*"
click at [972, 69] on span "Search our range of products" at bounding box center [994, 71] width 143 height 16
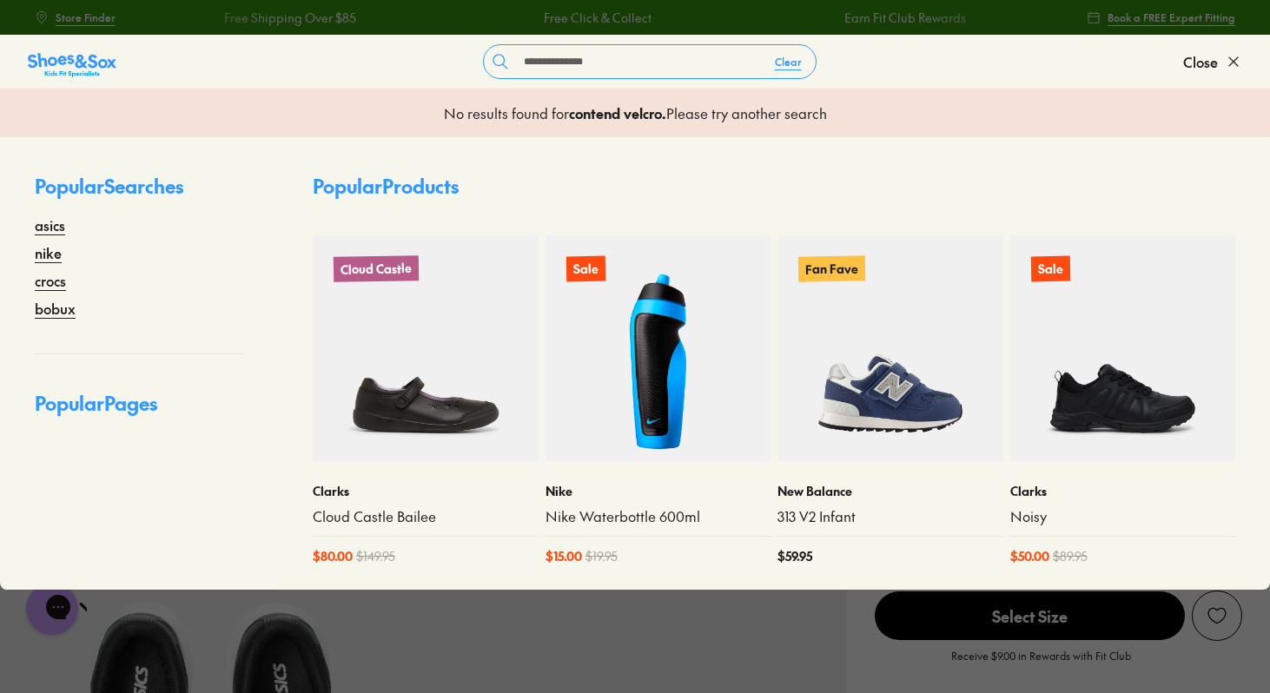
click at [610, 63] on input "**********" at bounding box center [639, 61] width 244 height 33
type input "******"
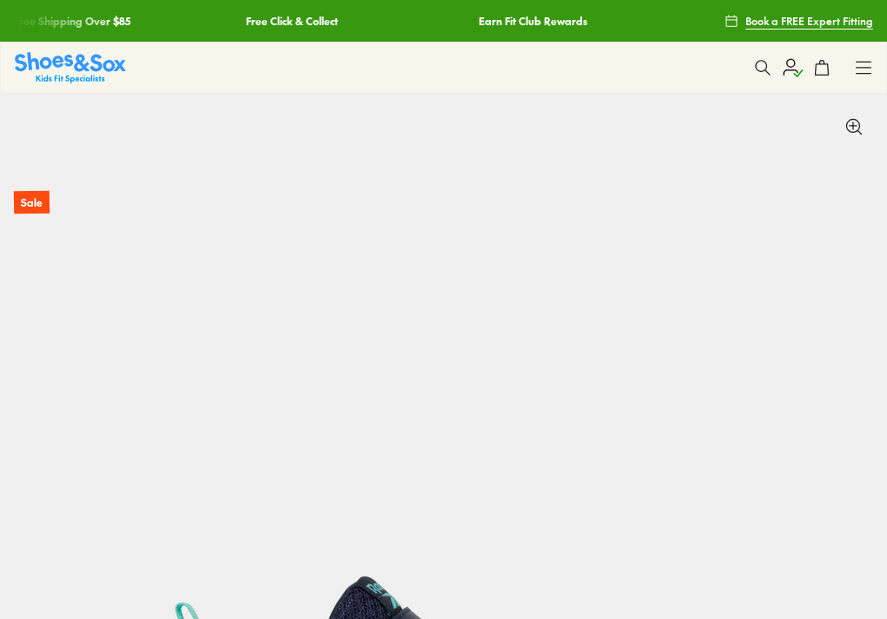
select select "*"
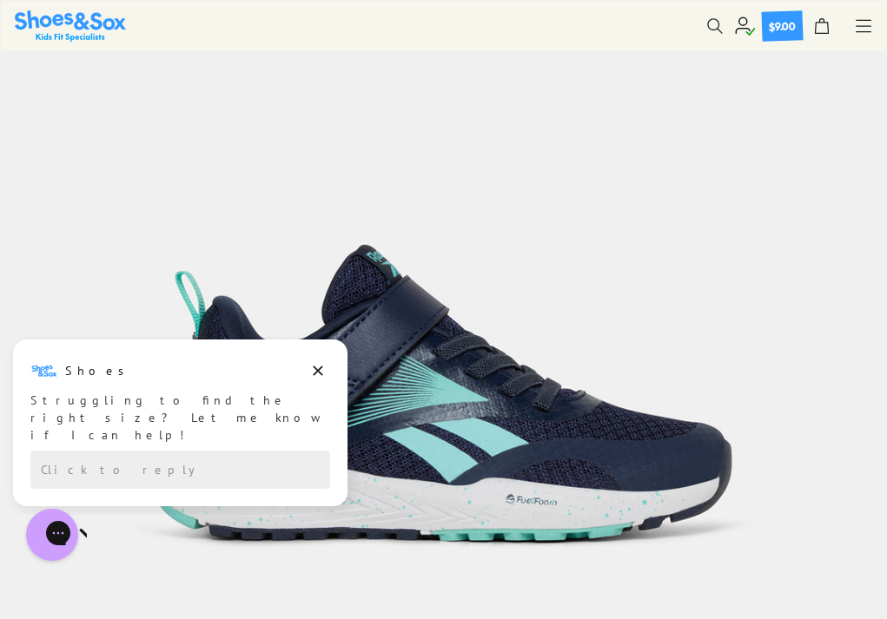
scroll to position [333, 0]
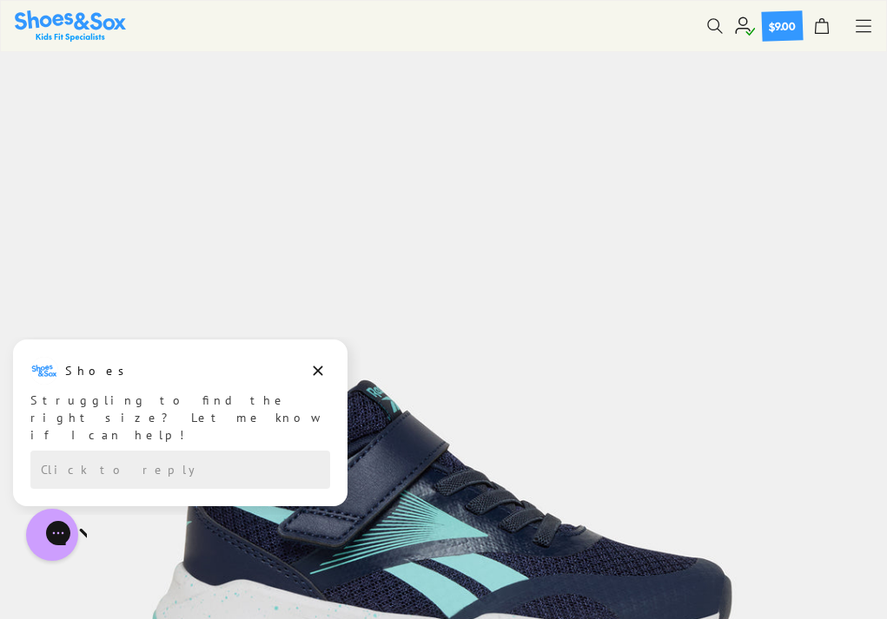
scroll to position [144, 0]
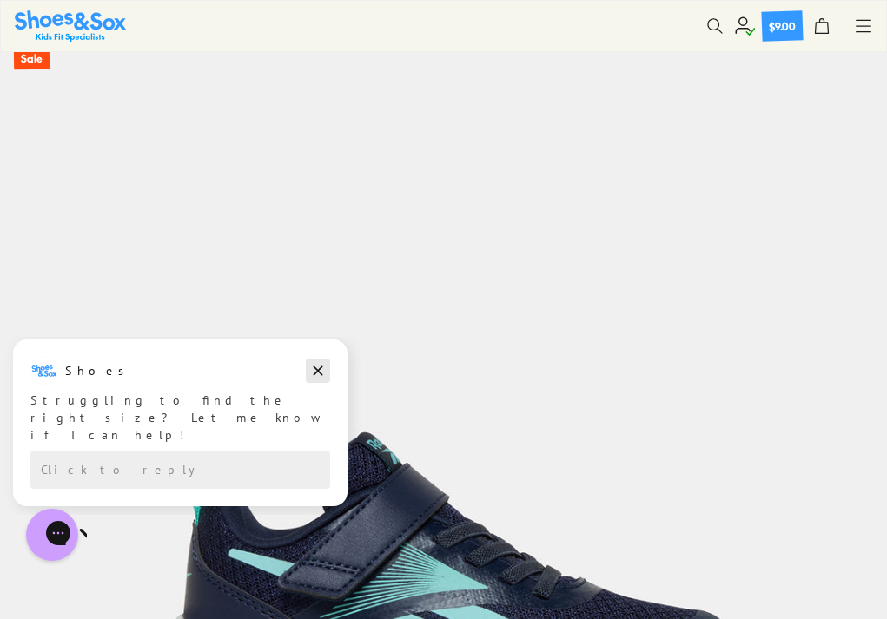
click at [317, 373] on icon "Dismiss campaign" at bounding box center [317, 371] width 17 height 21
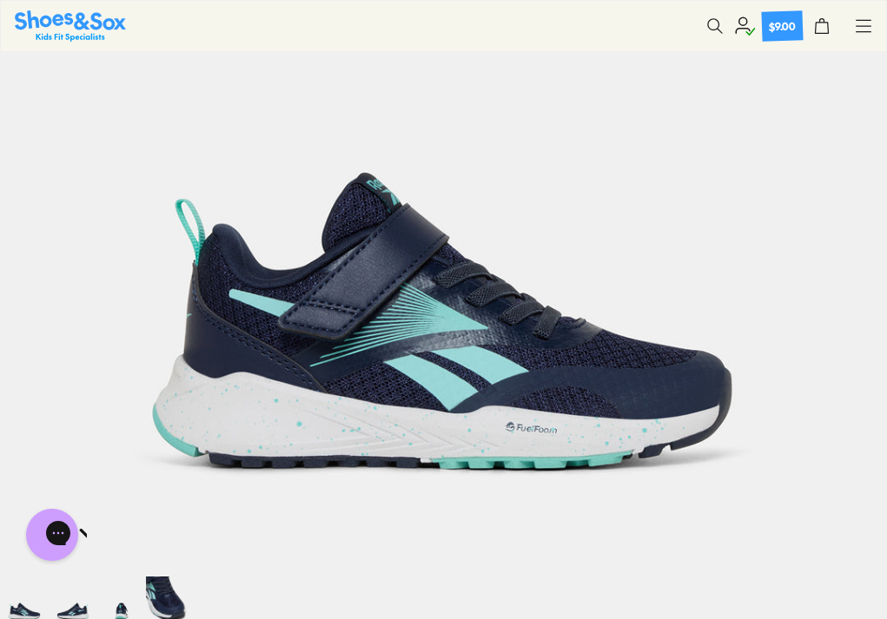
scroll to position [406, 0]
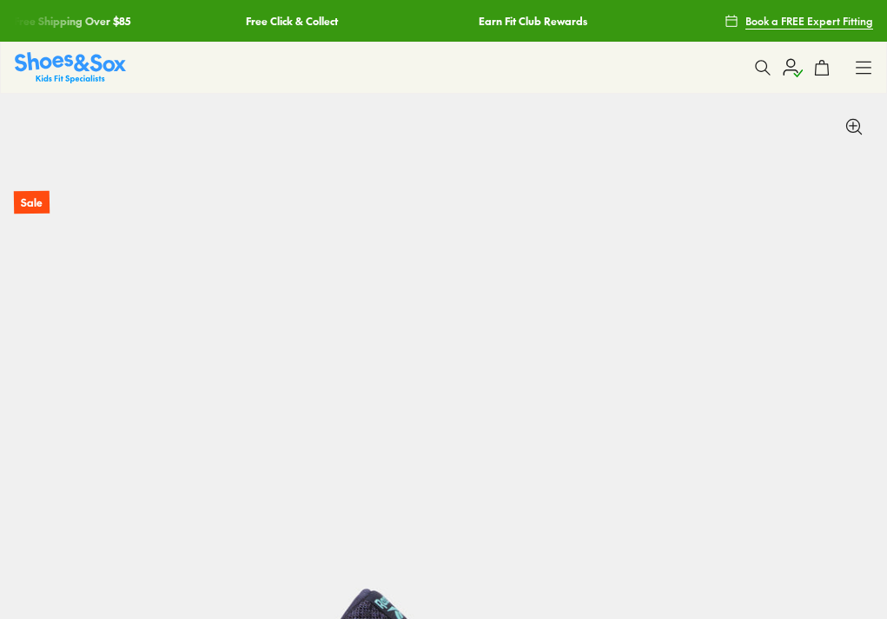
select select "*"
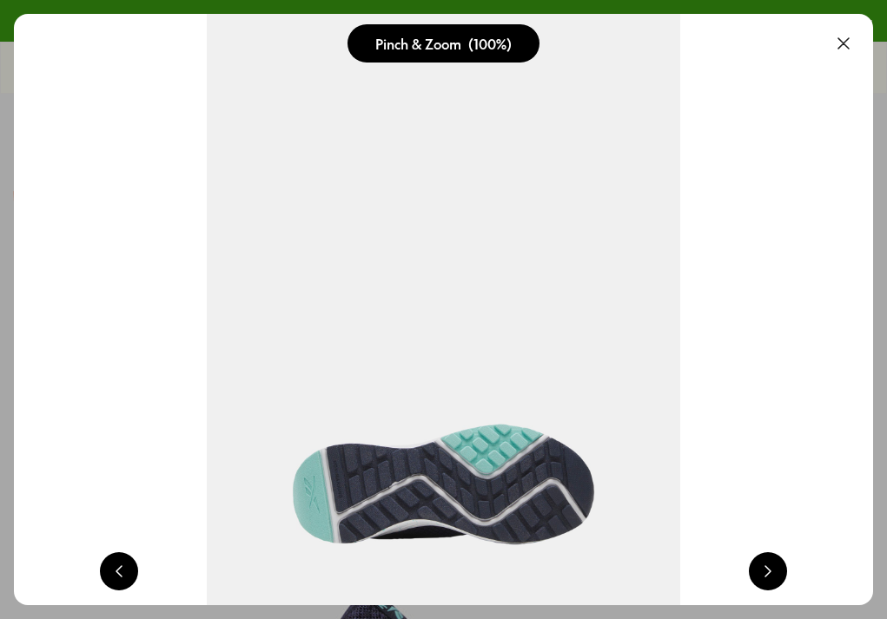
scroll to position [0, 1649]
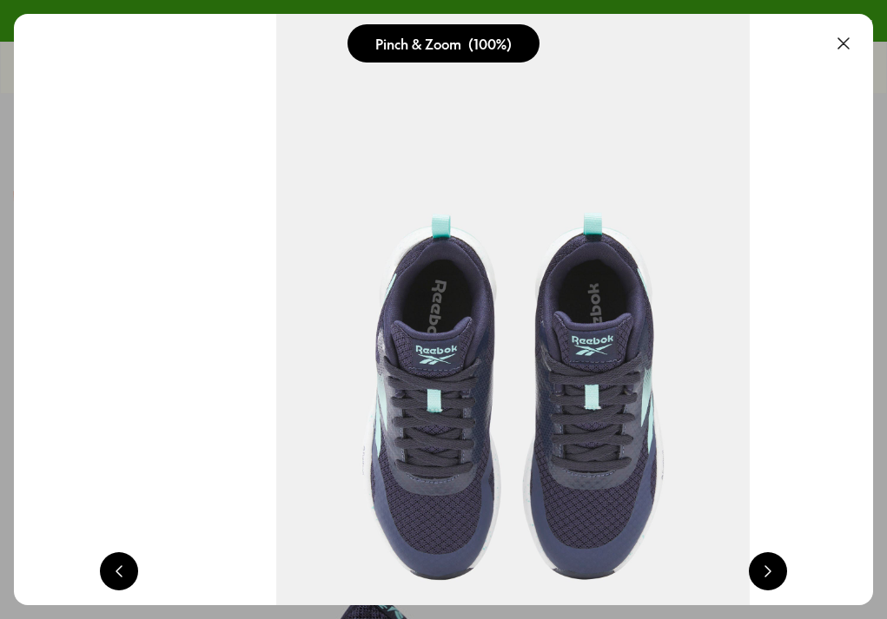
click at [830, 63] on button at bounding box center [843, 43] width 38 height 38
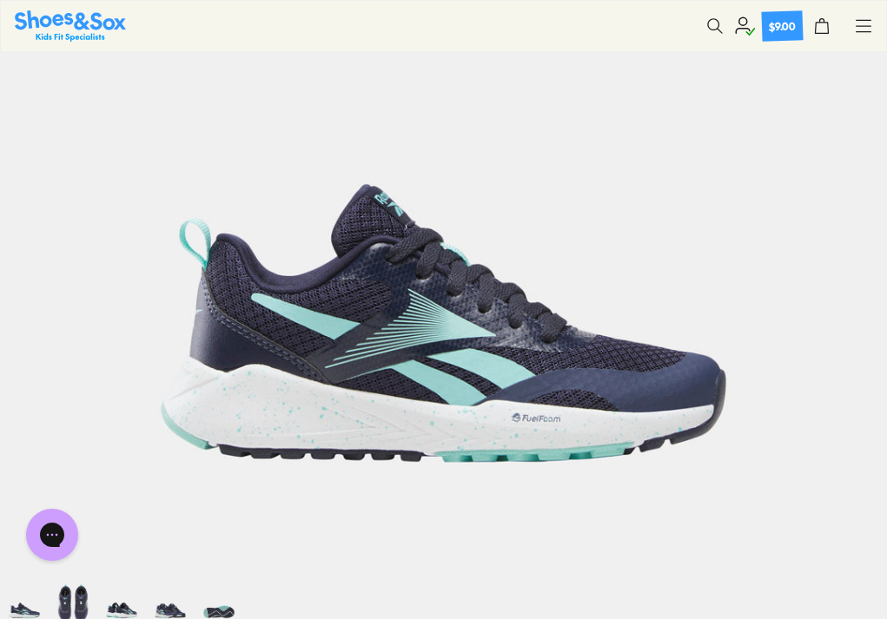
scroll to position [407, 0]
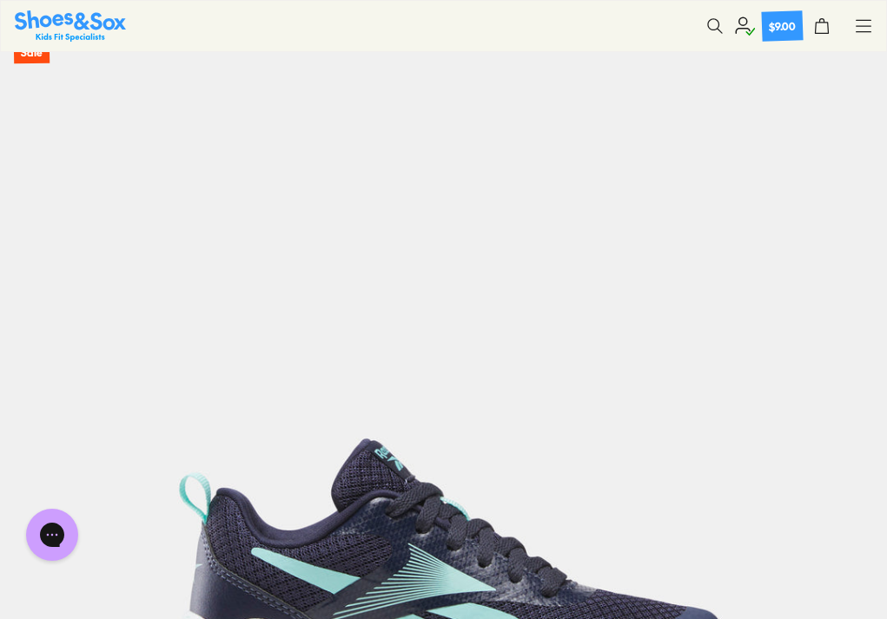
scroll to position [69, 0]
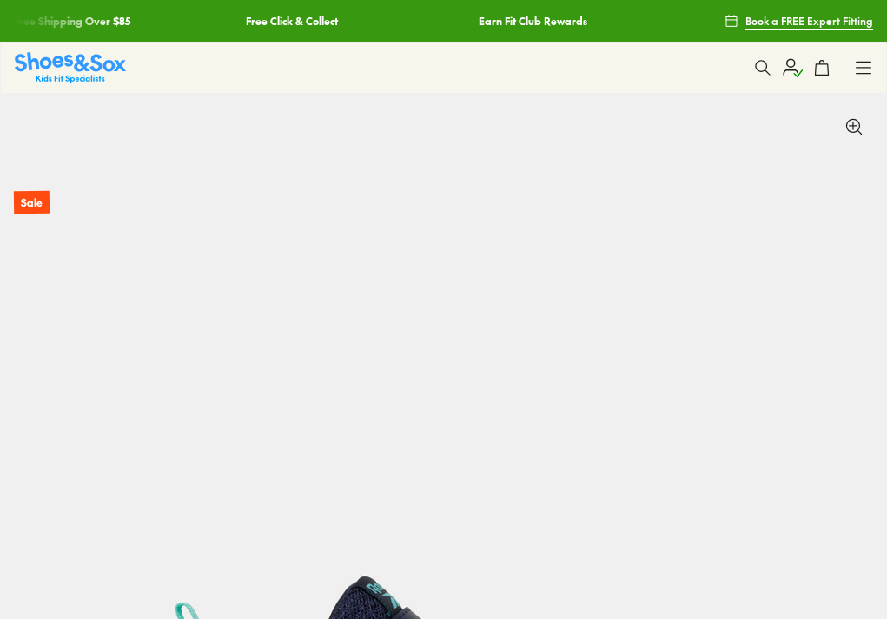
select select "*"
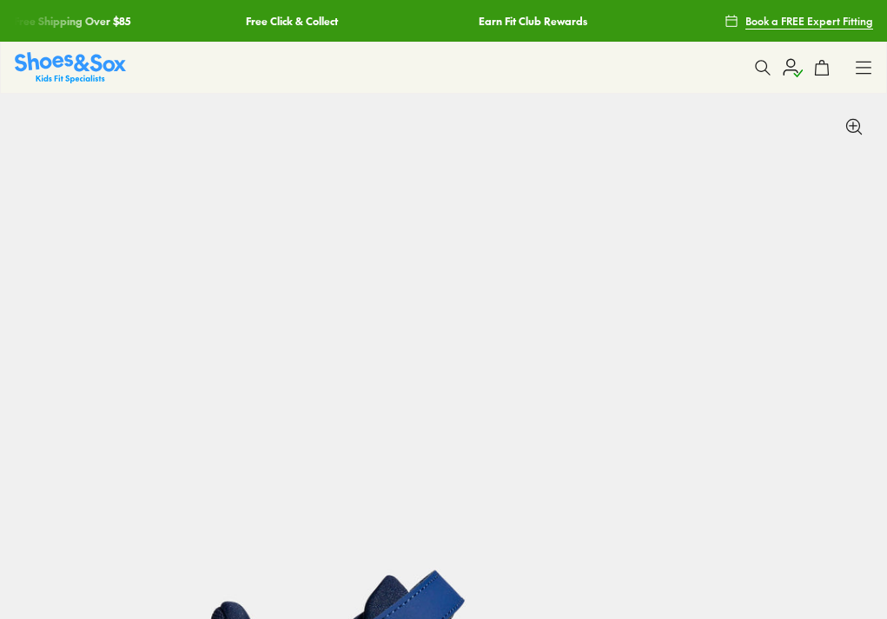
select select "*"
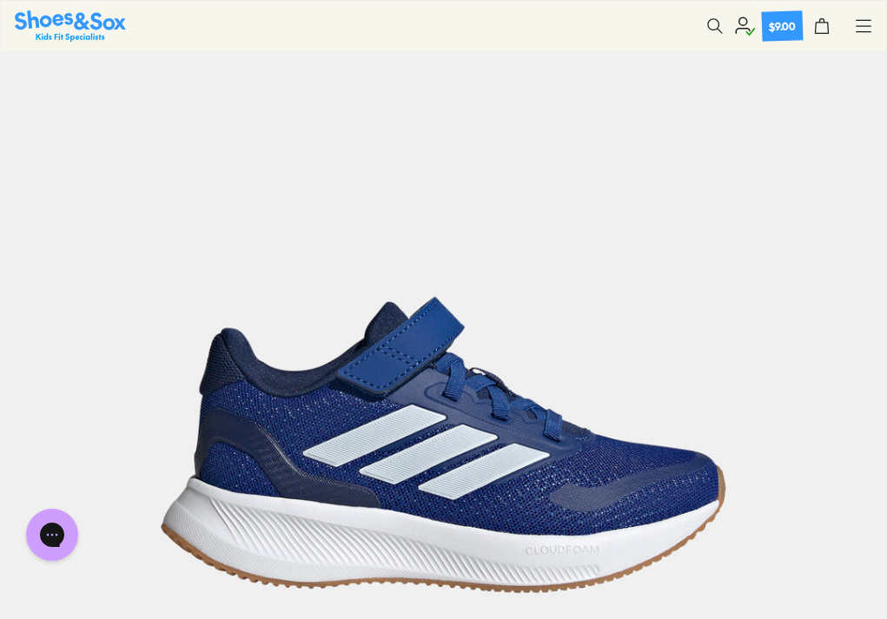
scroll to position [287, 0]
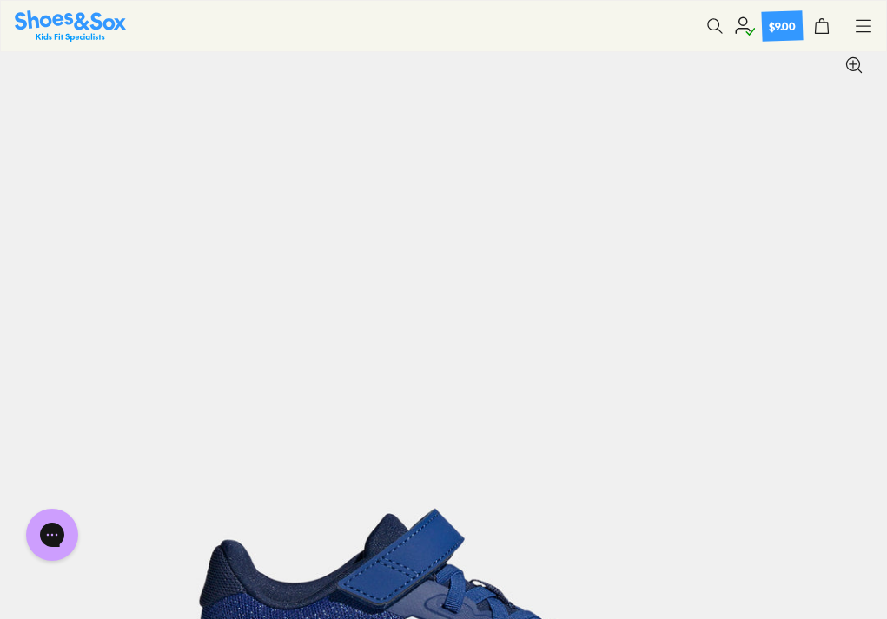
scroll to position [0, 0]
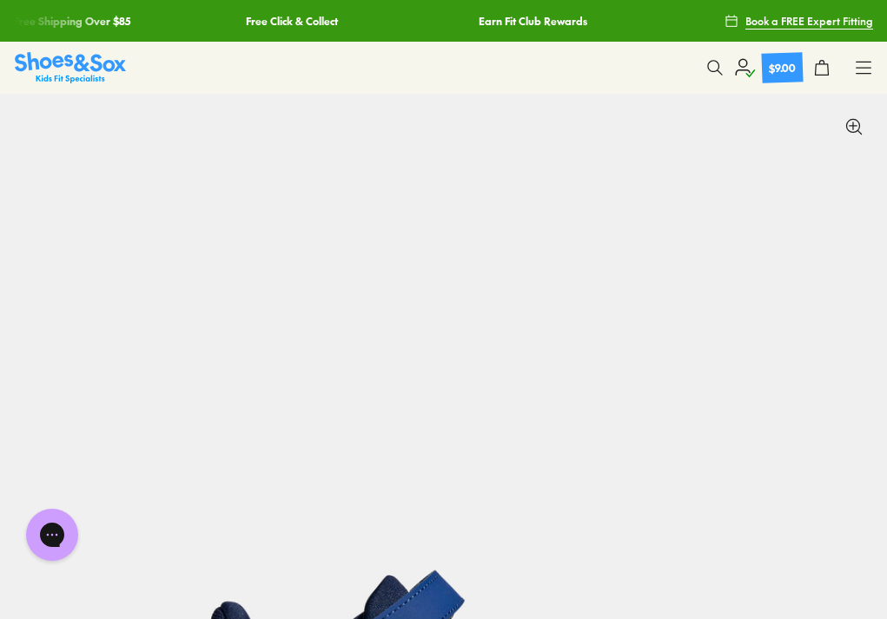
click at [713, 59] on icon at bounding box center [714, 67] width 17 height 17
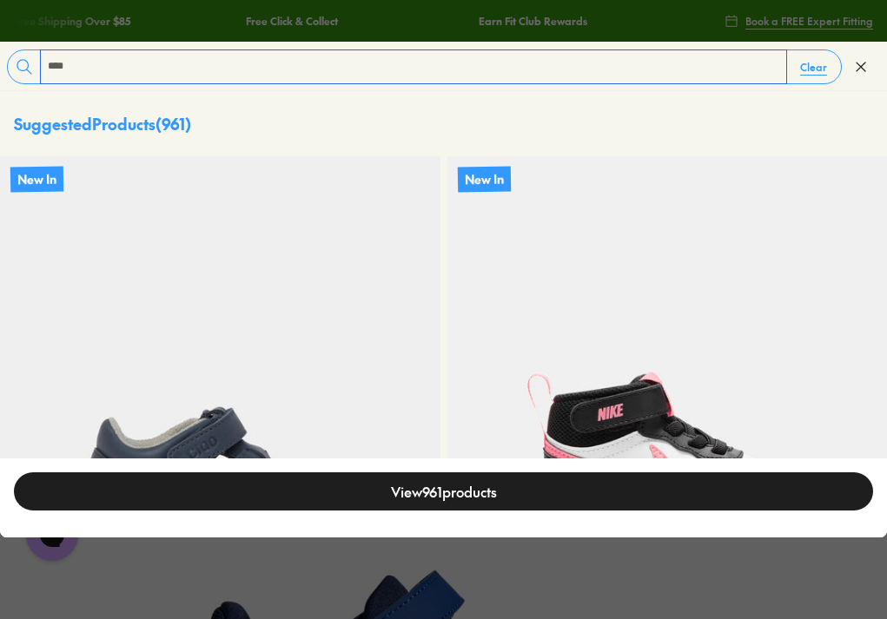
type input "****"
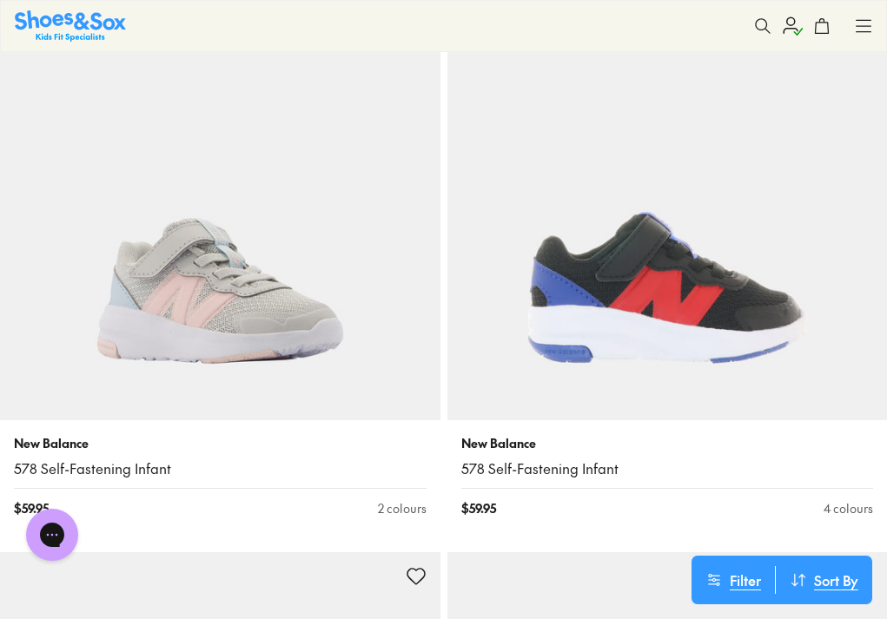
scroll to position [314, 0]
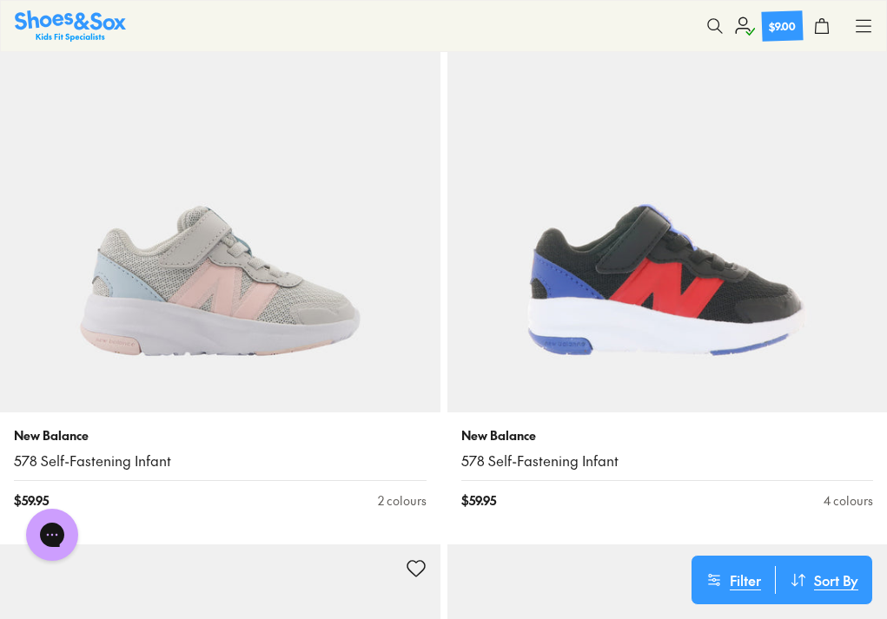
click at [0, 0] on button "Size" at bounding box center [0, 0] width 0 height 0
click at [0, 0] on button "UK" at bounding box center [0, 0] width 0 height 0
click at [0, 0] on button "3" at bounding box center [0, 0] width 0 height 0
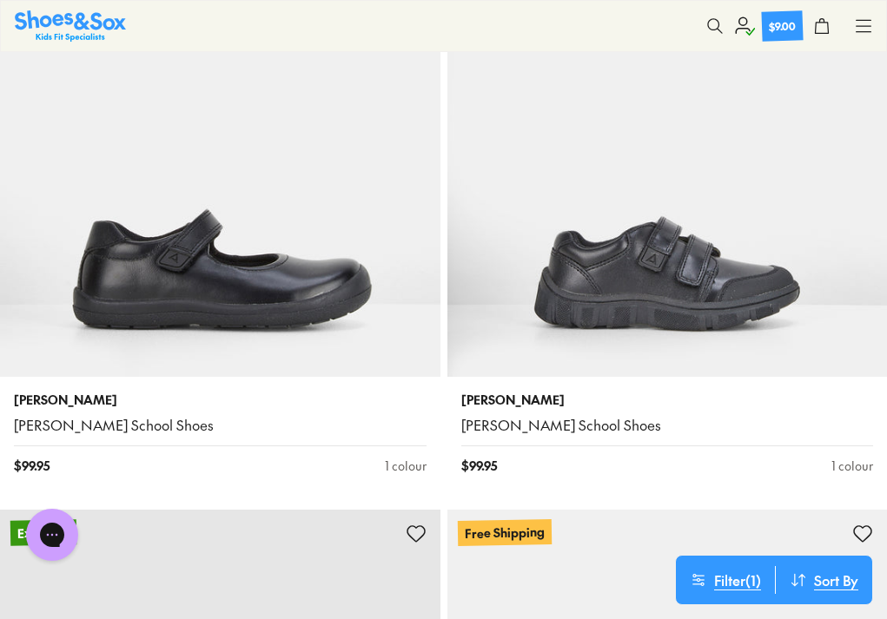
scroll to position [114, 0]
click at [0, 0] on button "Style" at bounding box center [0, 0] width 0 height 0
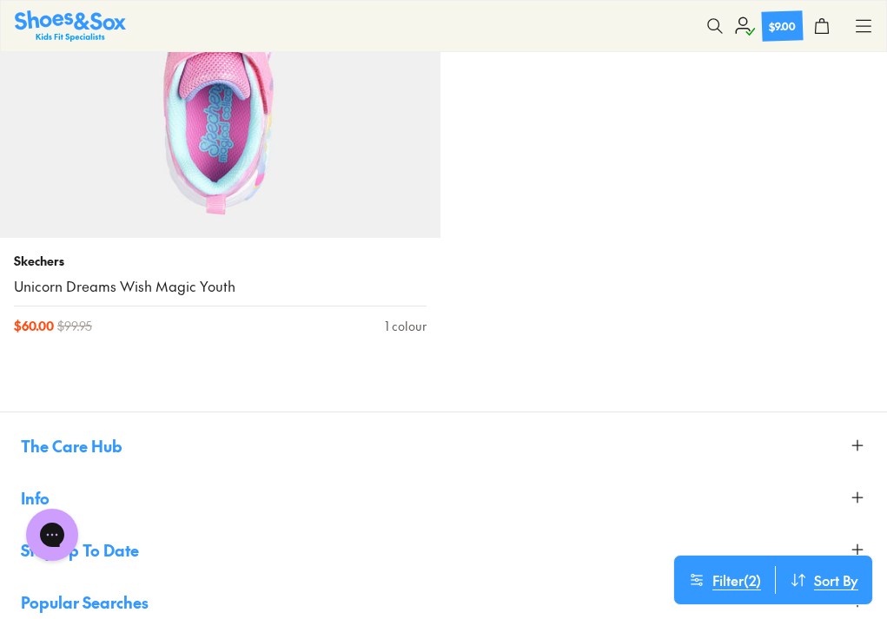
scroll to position [497, 0]
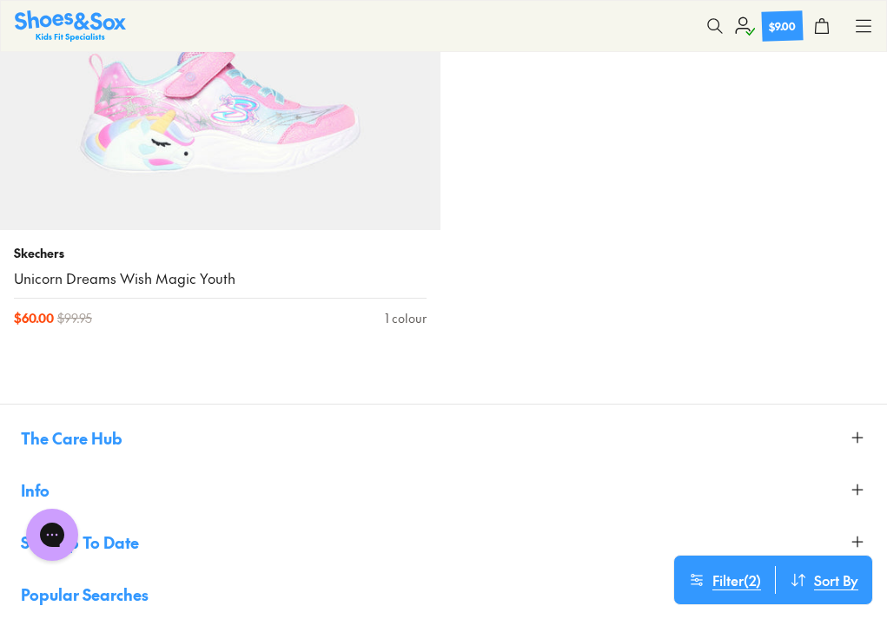
click at [32, 122] on div "Filters UK 3 Sneakers Clear All Brand Adidas Originals Adidas Performance Agath…" at bounding box center [443, 65] width 887 height 593
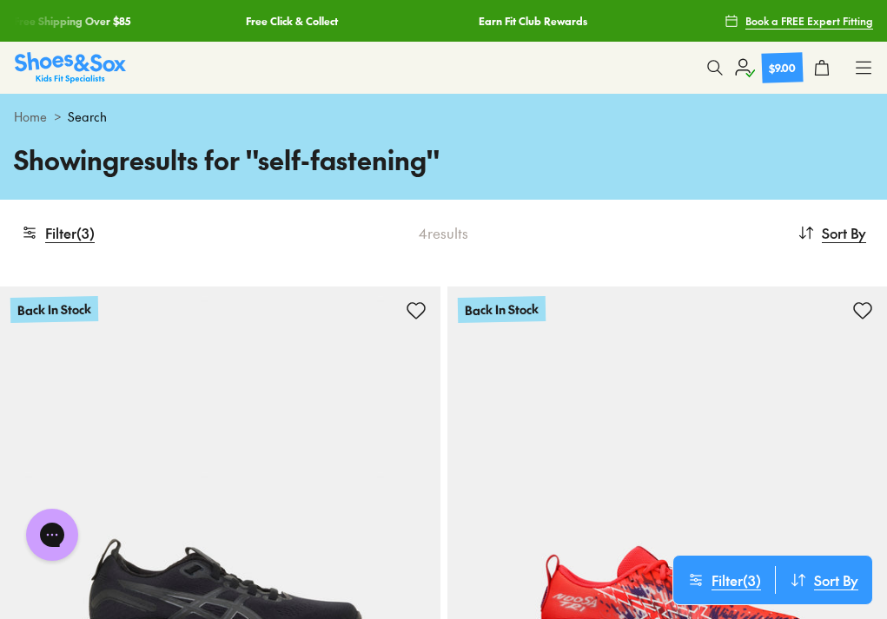
click at [711, 59] on icon at bounding box center [714, 67] width 17 height 17
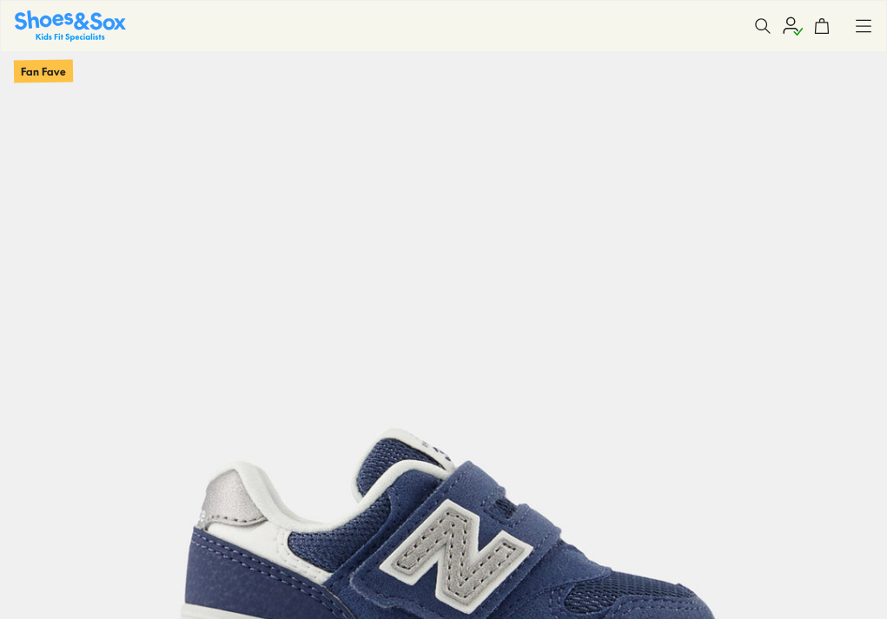
select select "*"
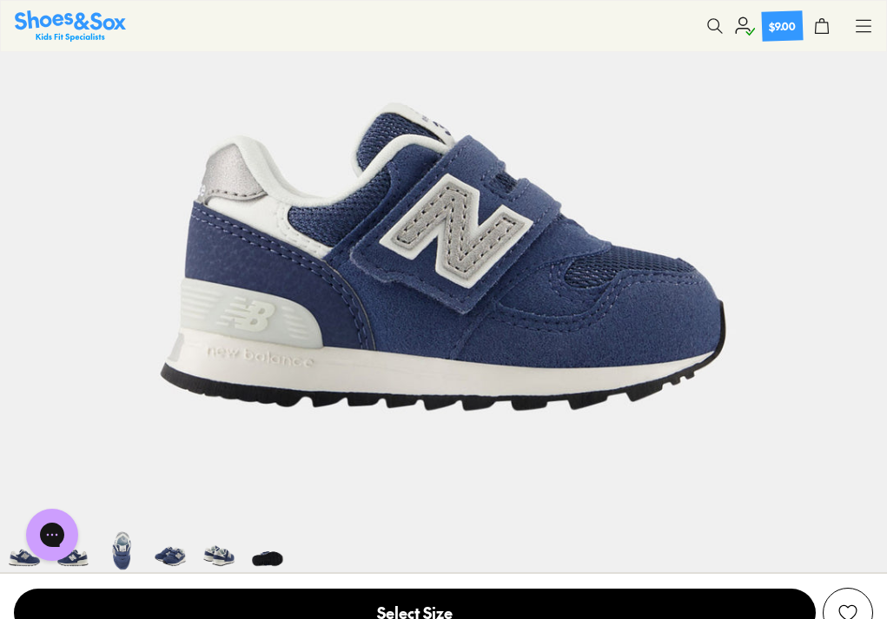
scroll to position [210, 0]
